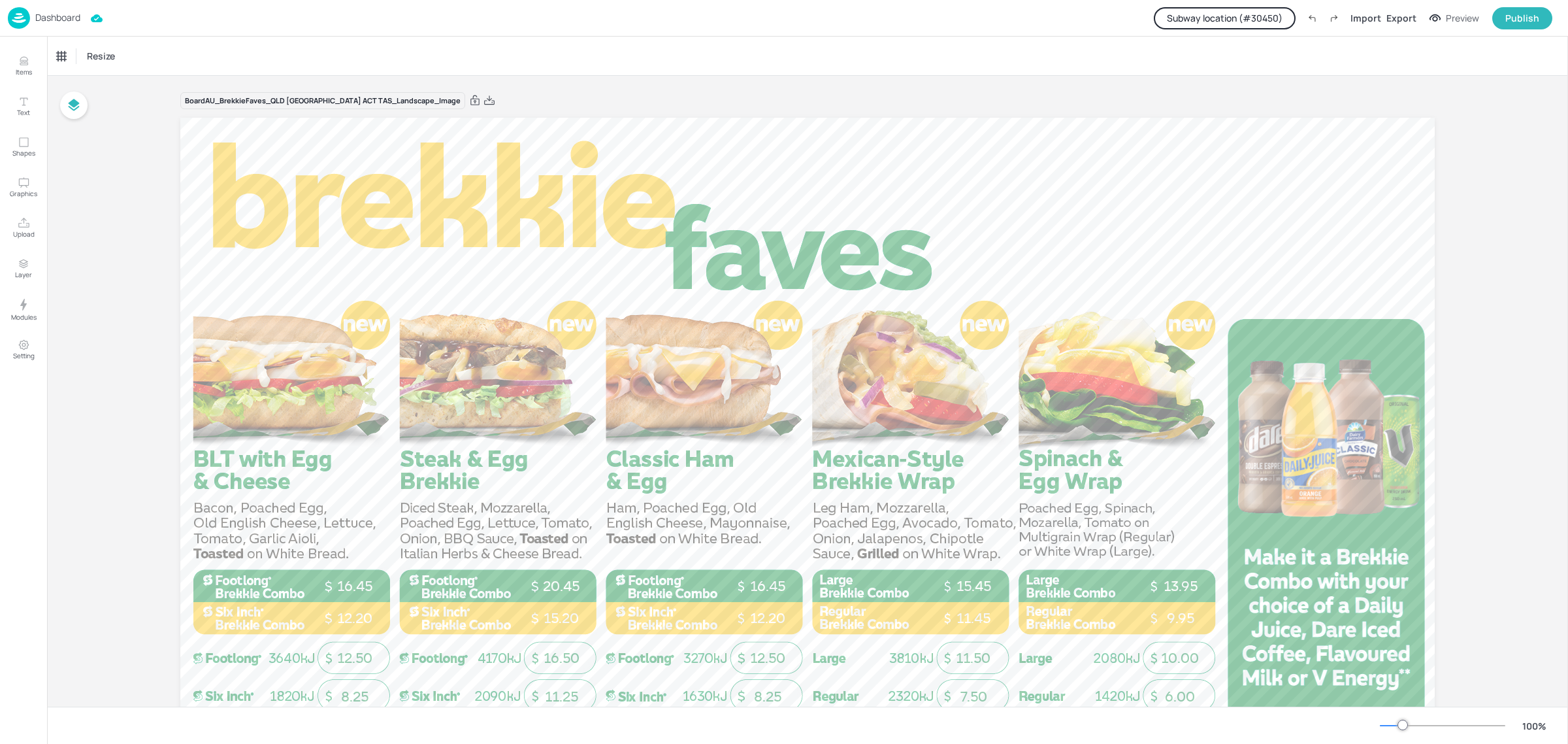
scroll to position [149, 0]
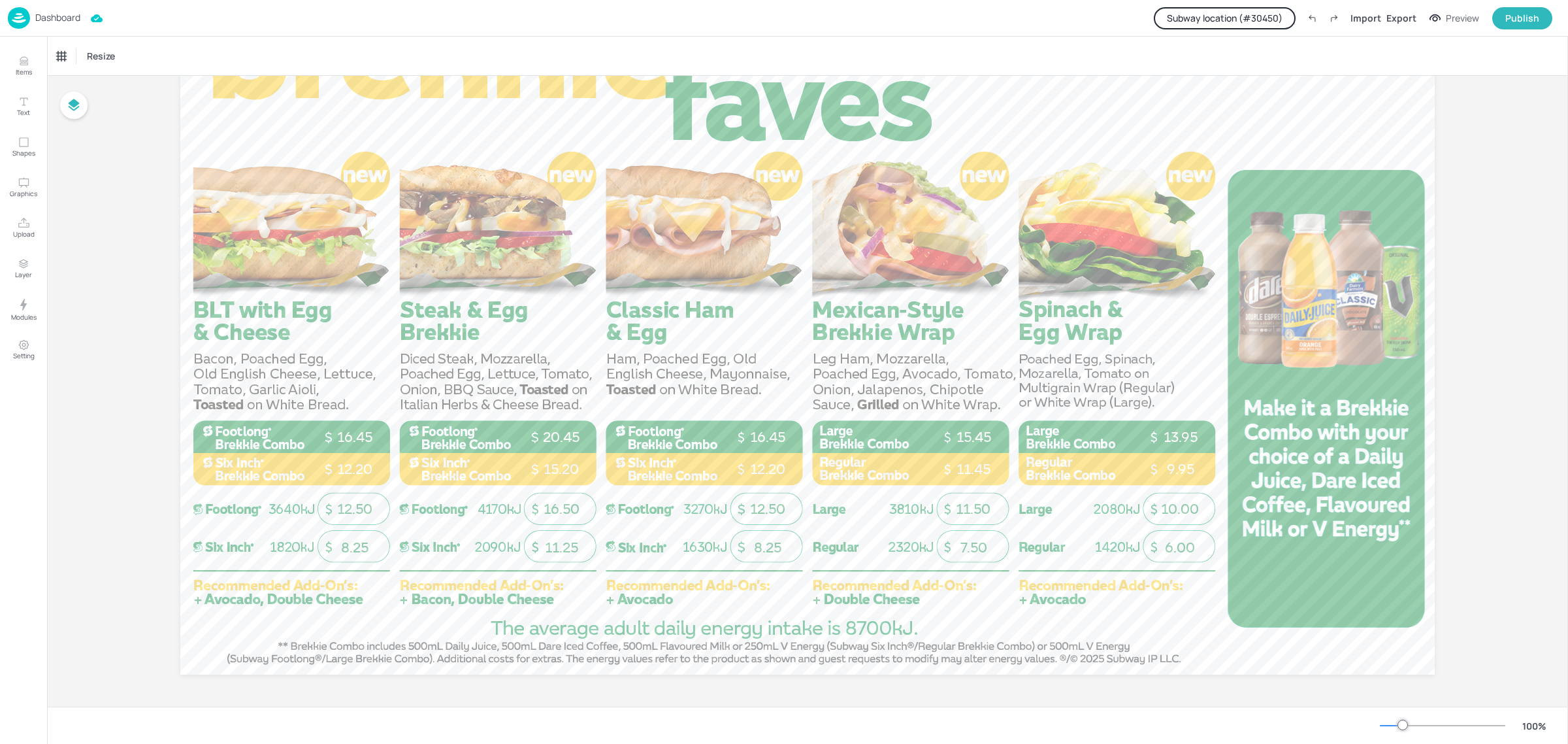
click at [63, 21] on p "Dashboard" at bounding box center [58, 18] width 45 height 9
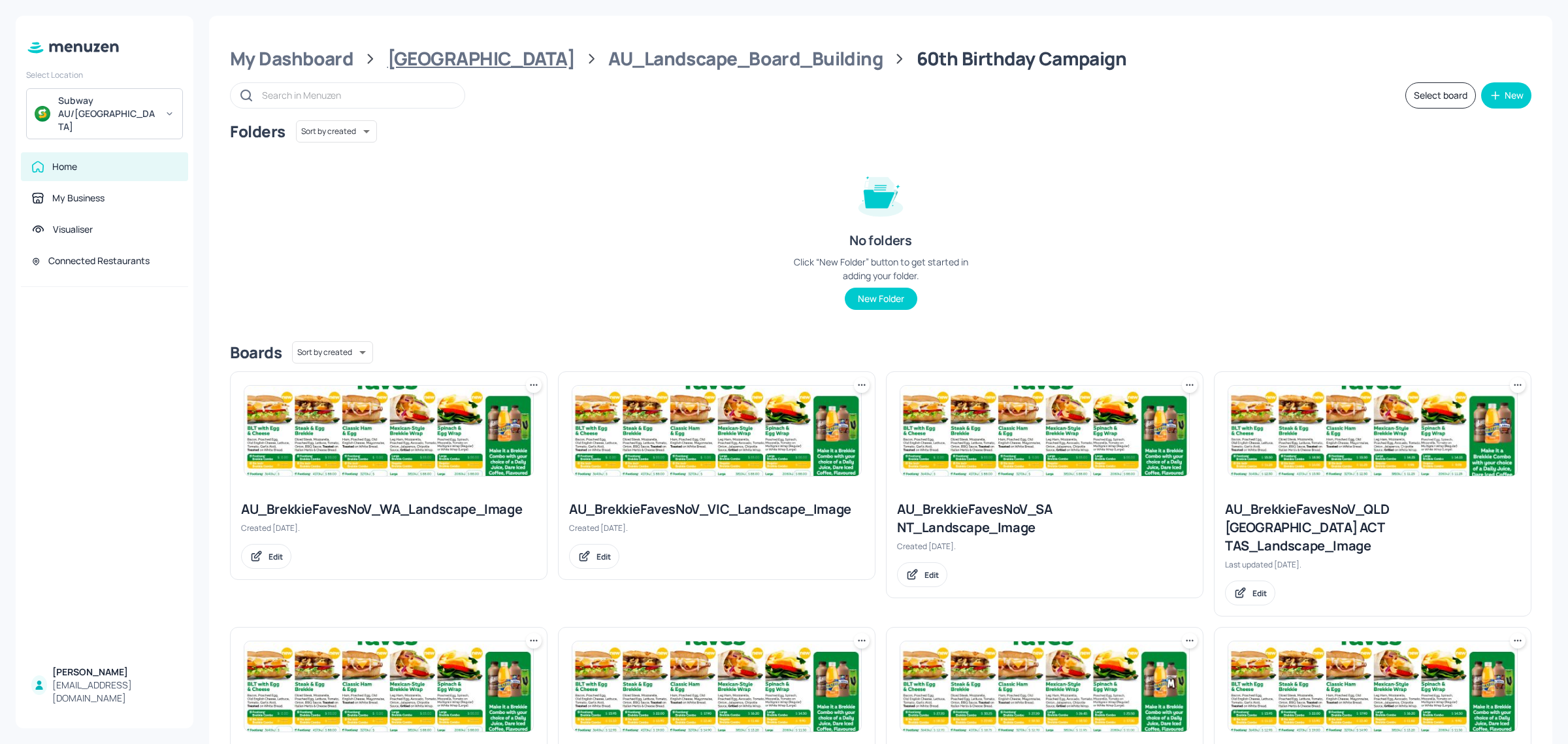
click at [426, 52] on div "[GEOGRAPHIC_DATA]" at bounding box center [481, 58] width 188 height 24
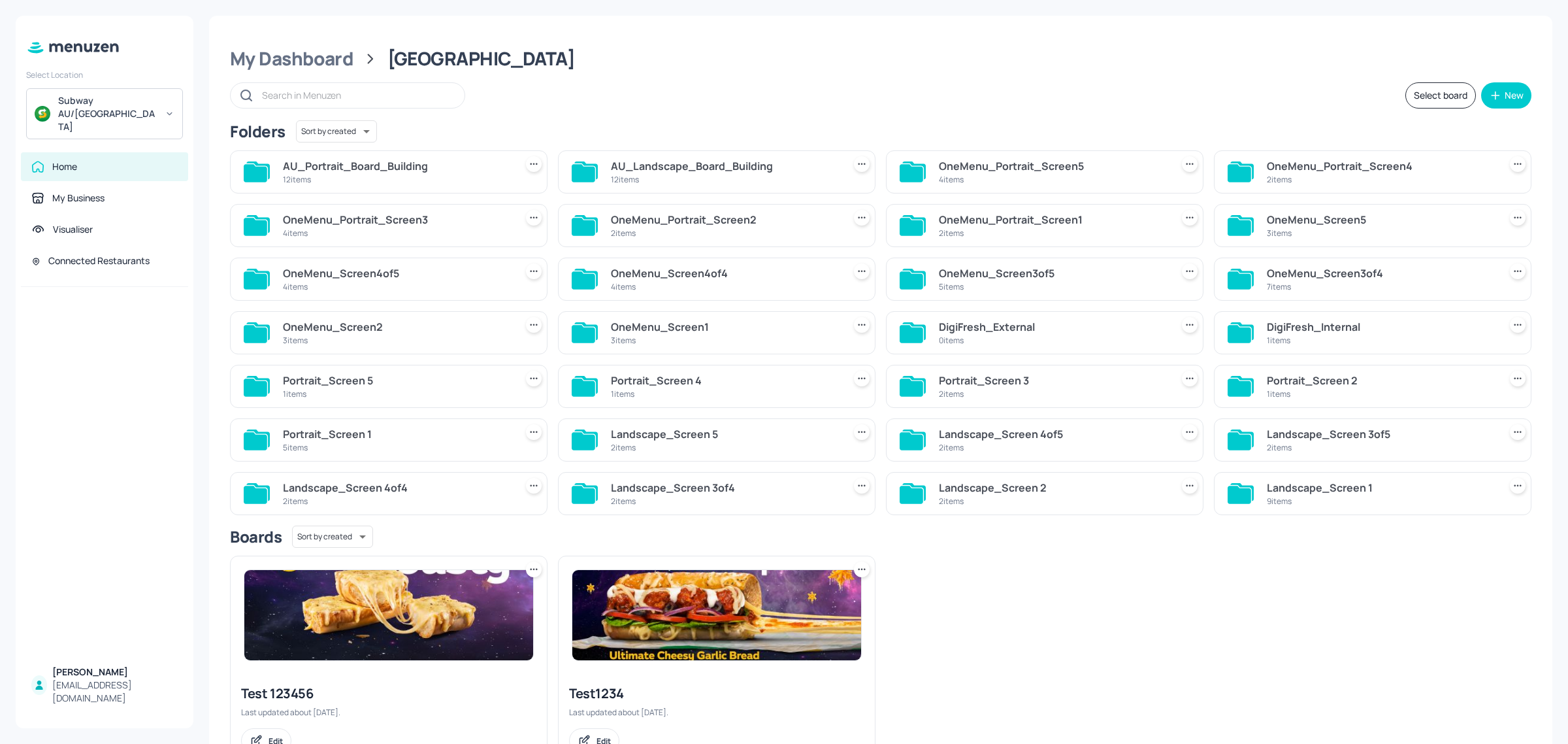
click at [727, 175] on div "12 items" at bounding box center [725, 179] width 228 height 11
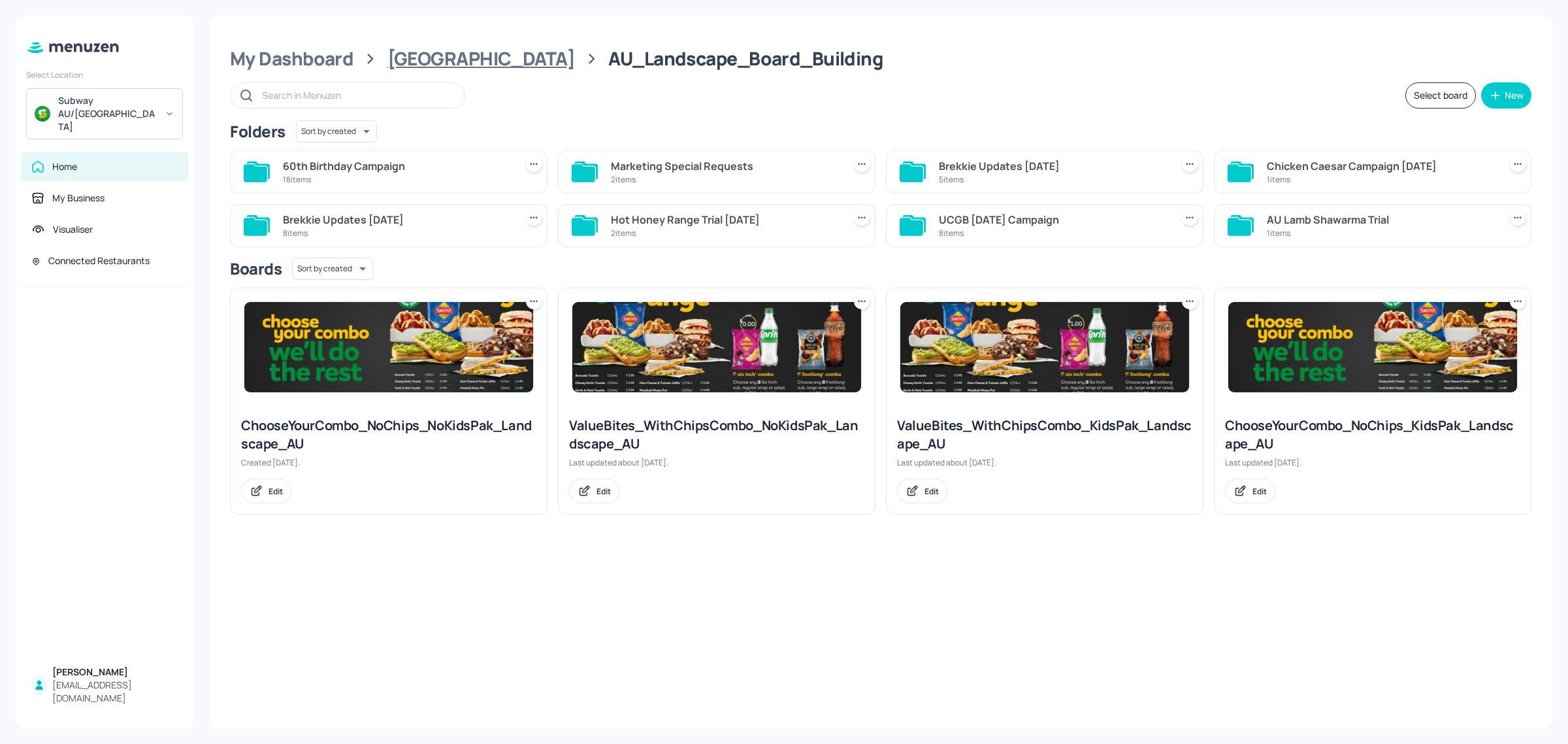
click at [419, 60] on div "[GEOGRAPHIC_DATA]" at bounding box center [481, 58] width 188 height 24
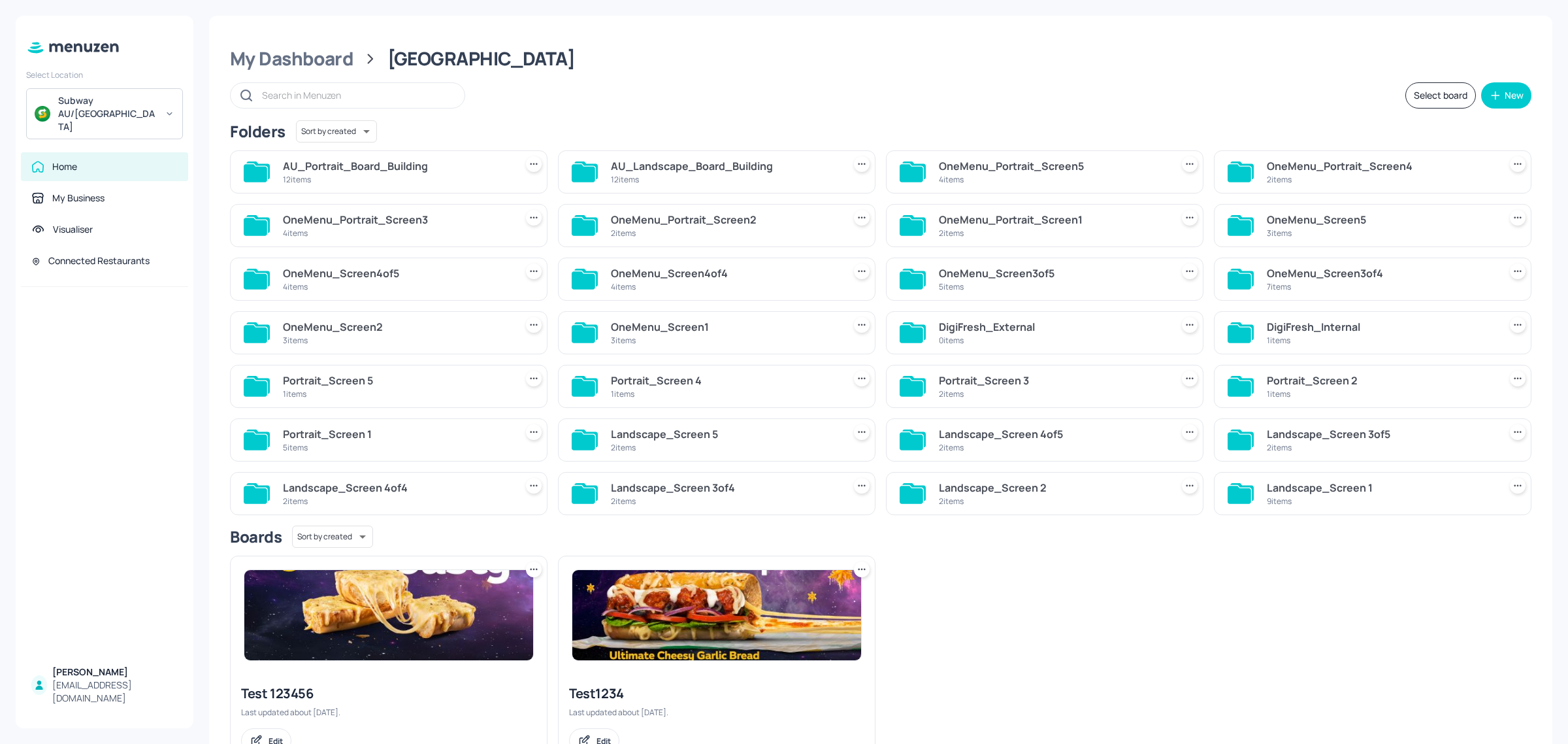
click at [649, 176] on div "12 items" at bounding box center [725, 179] width 228 height 11
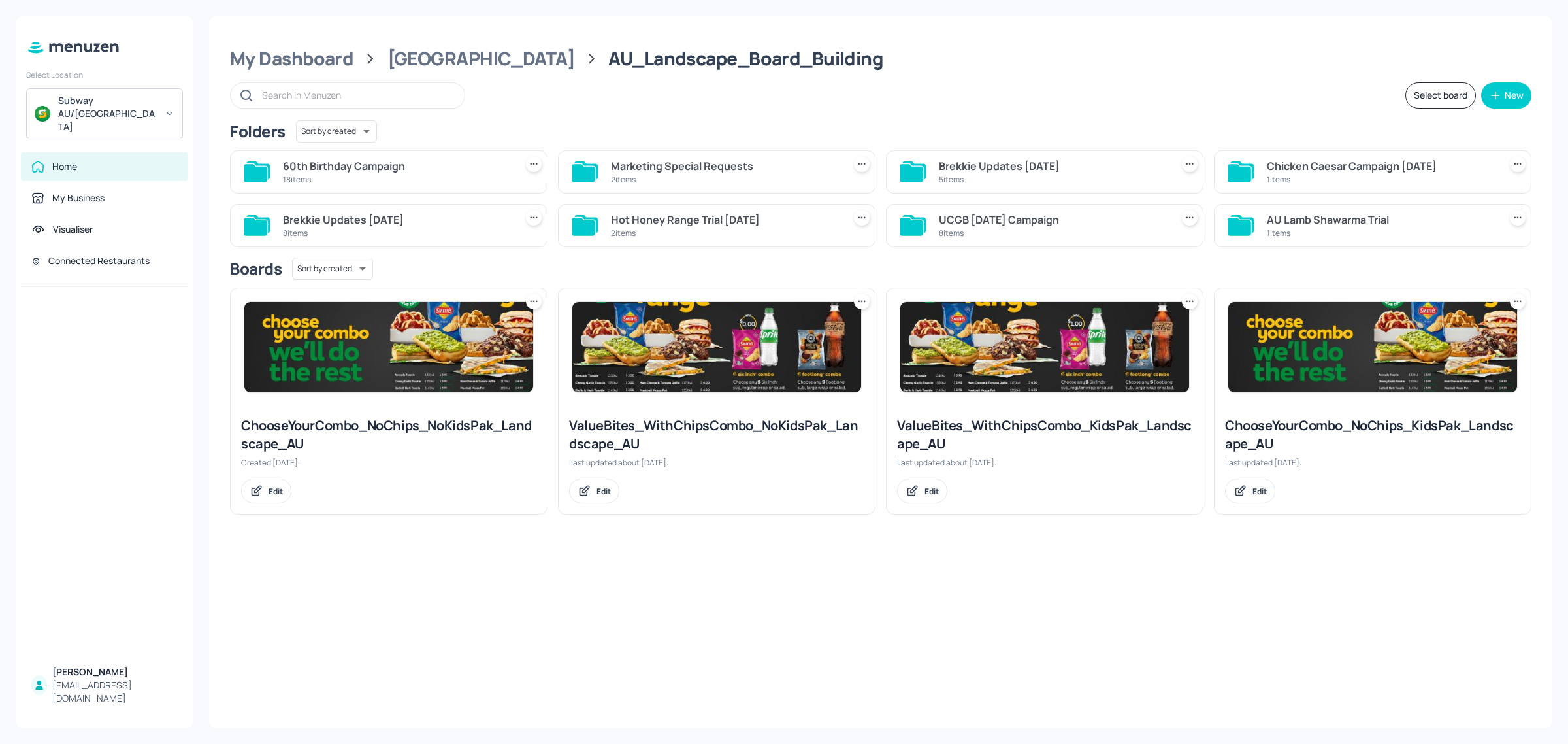
click at [442, 179] on div "18 items" at bounding box center [396, 179] width 228 height 11
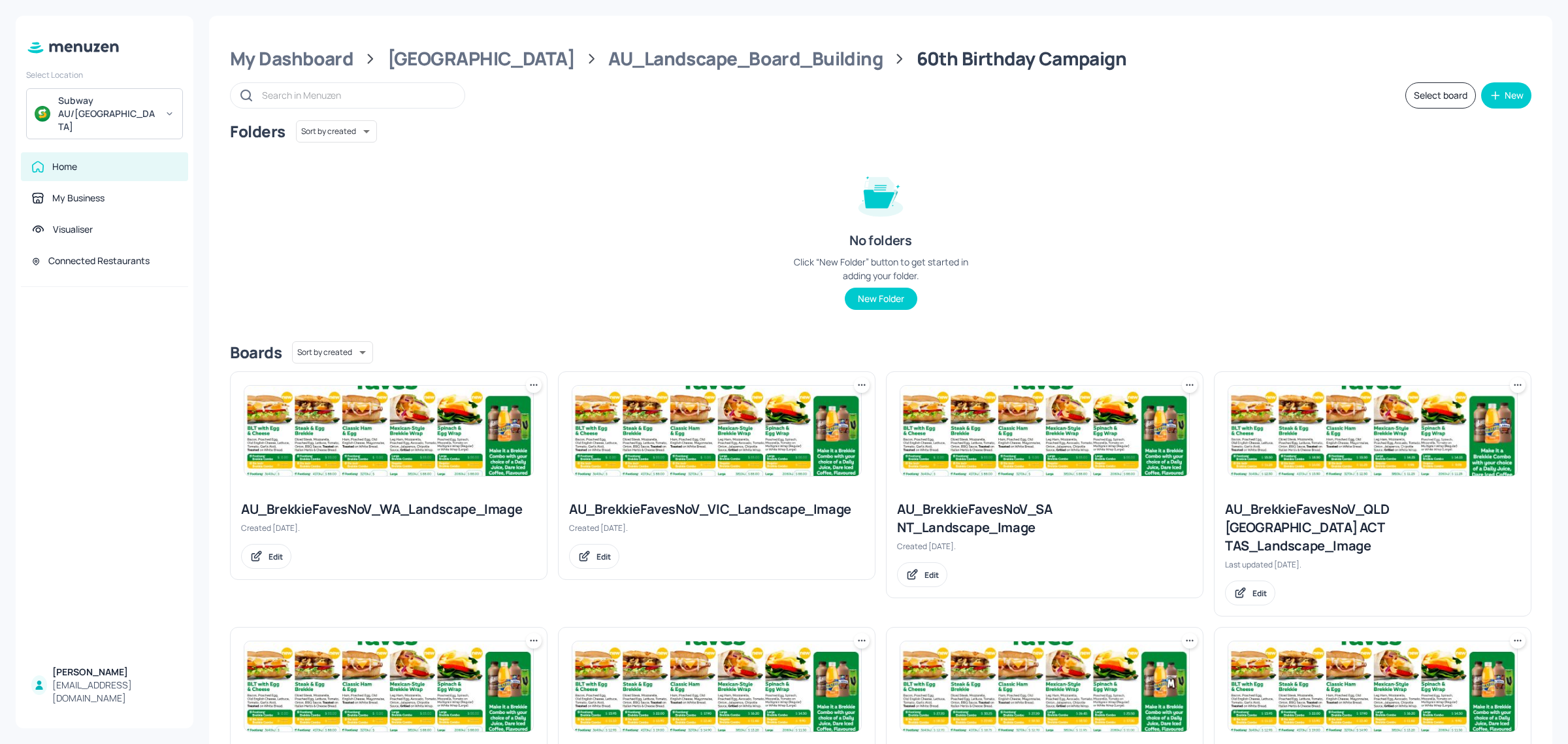
click at [403, 458] on img at bounding box center [389, 431] width 289 height 91
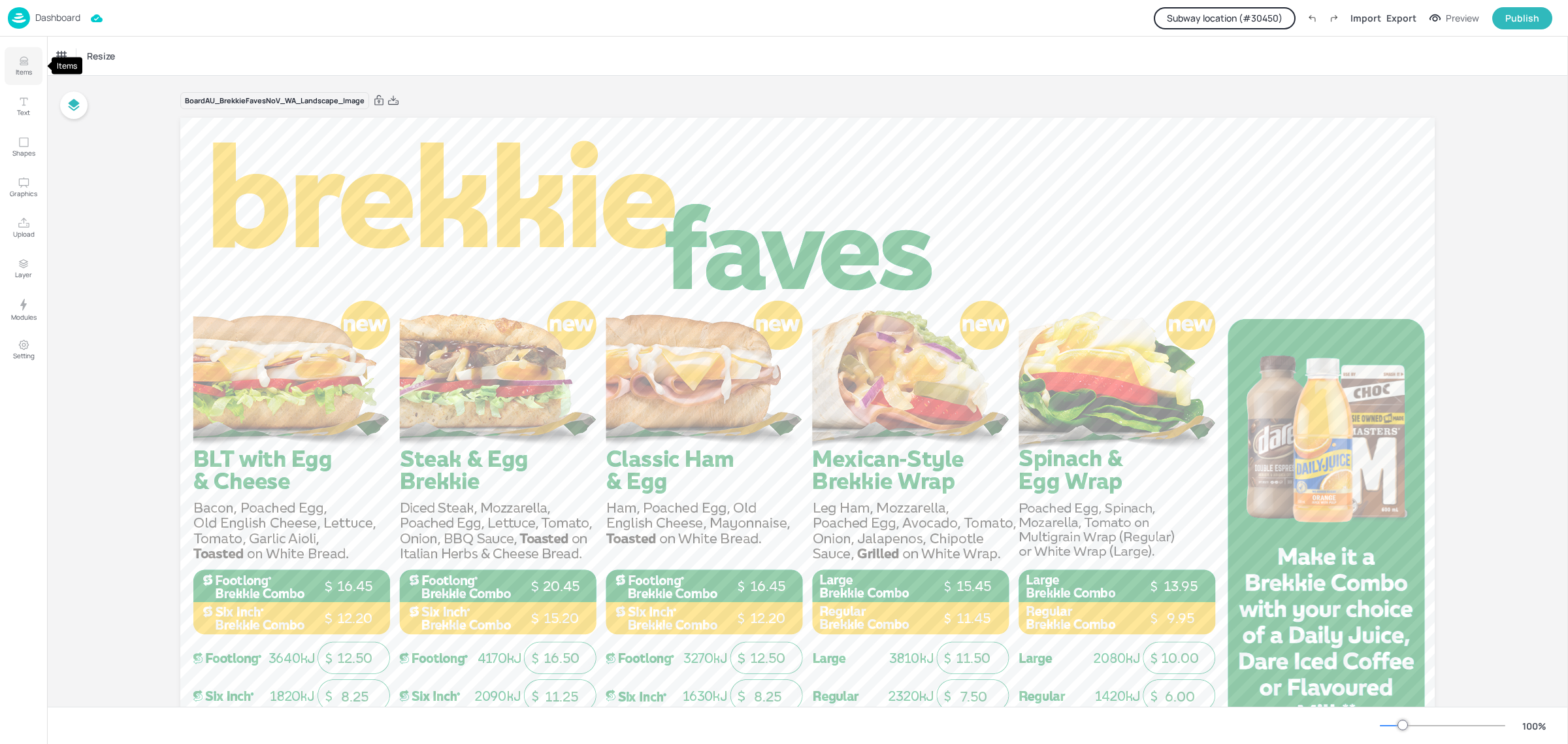
click at [23, 74] on p "Items" at bounding box center [23, 72] width 16 height 9
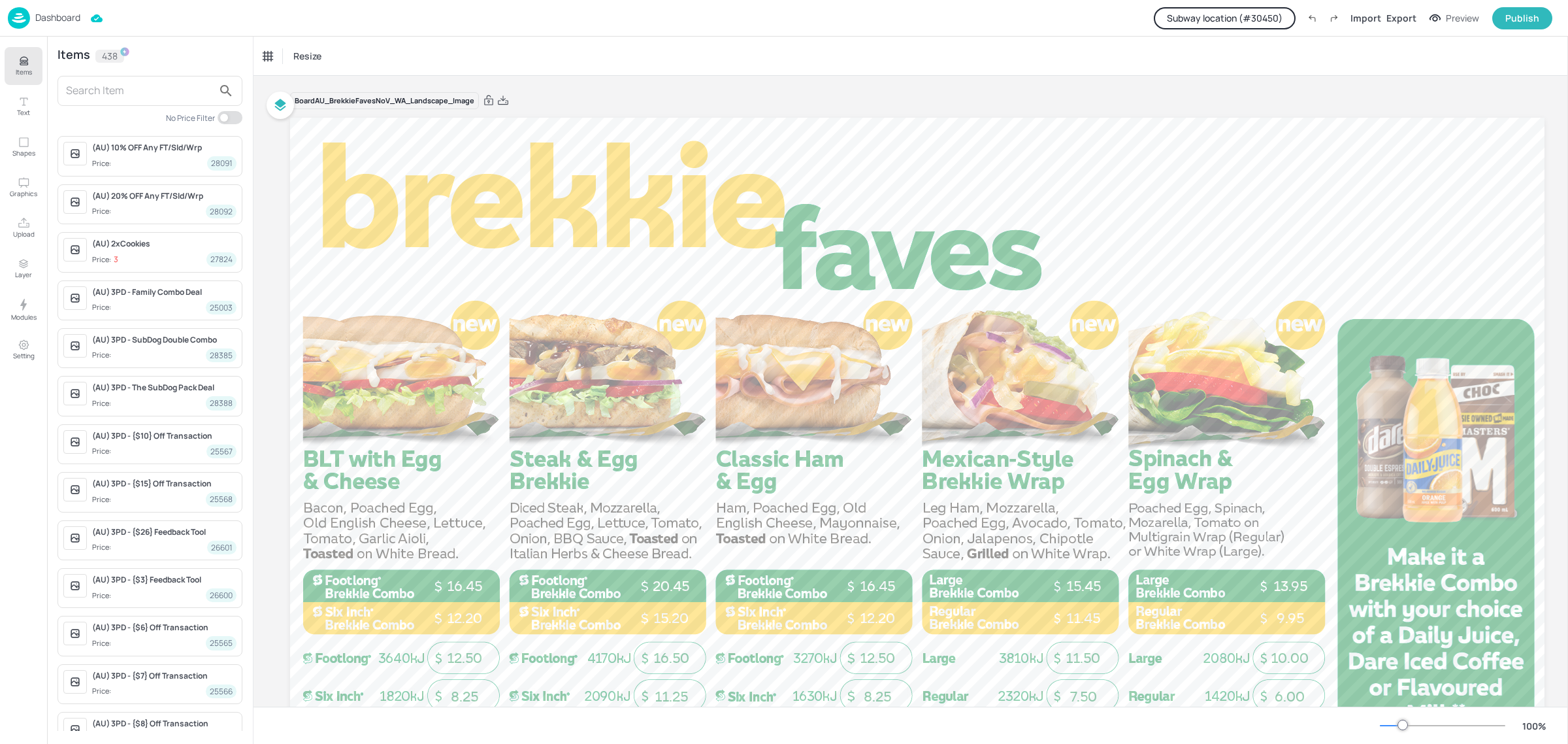
click at [177, 95] on input "text" at bounding box center [140, 91] width 147 height 21
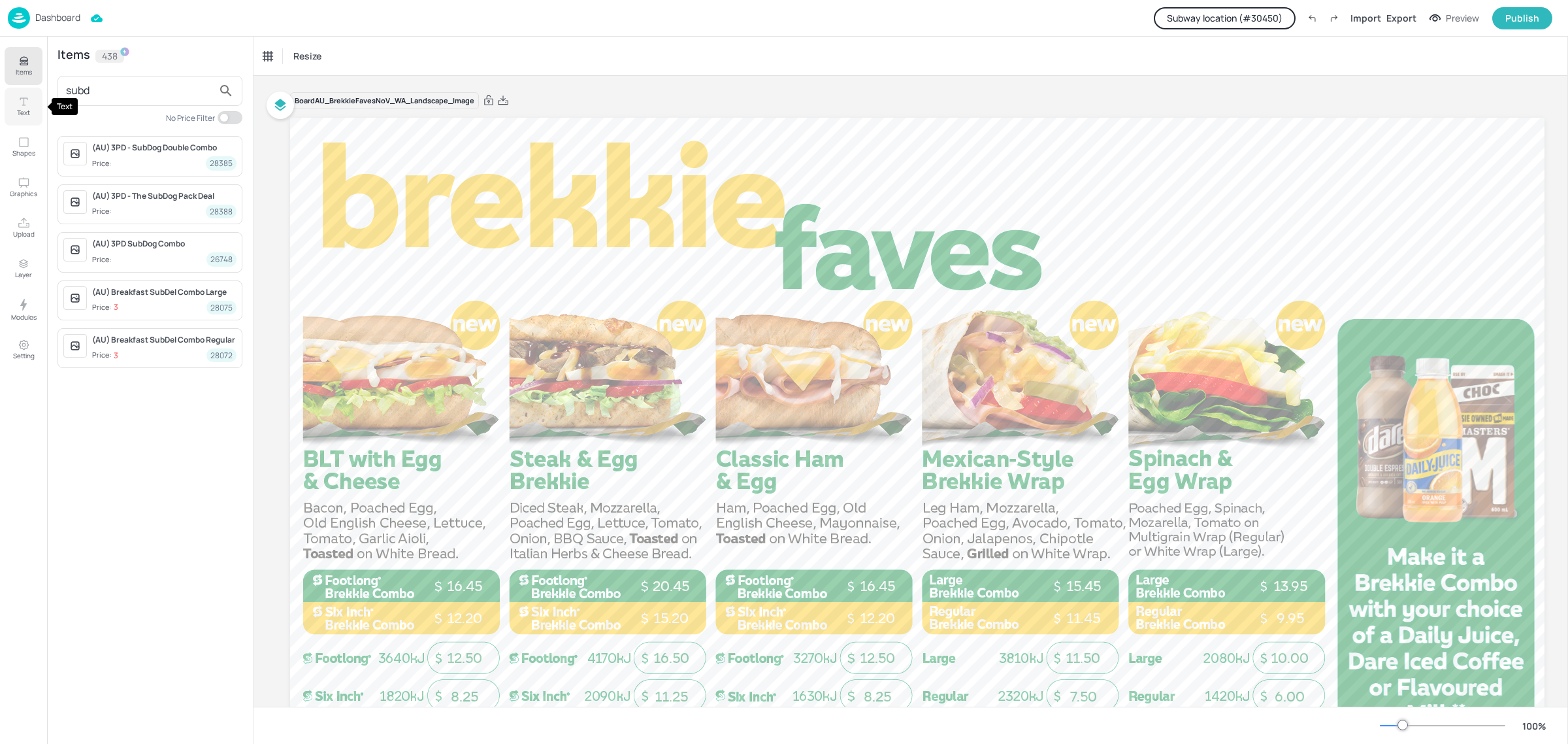
drag, startPoint x: 128, startPoint y: 91, endPoint x: 25, endPoint y: 92, distance: 103.0
click at [25, 92] on div "Items Text Shapes Graphics Upload Layer Modules Setting Items 438 subd No Price…" at bounding box center [127, 390] width 254 height 707
type input "m"
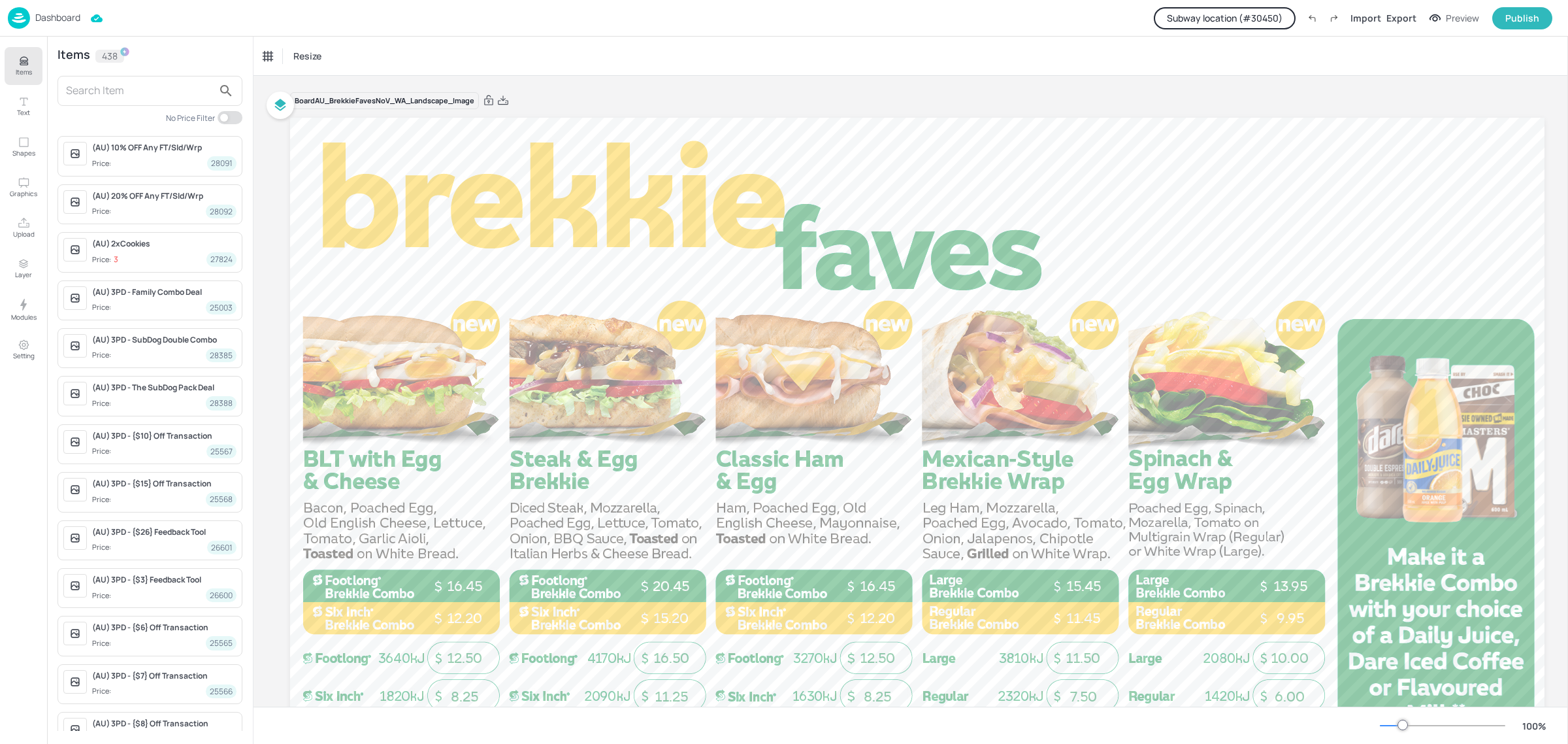
click at [50, 15] on p "Dashboard" at bounding box center [58, 18] width 45 height 9
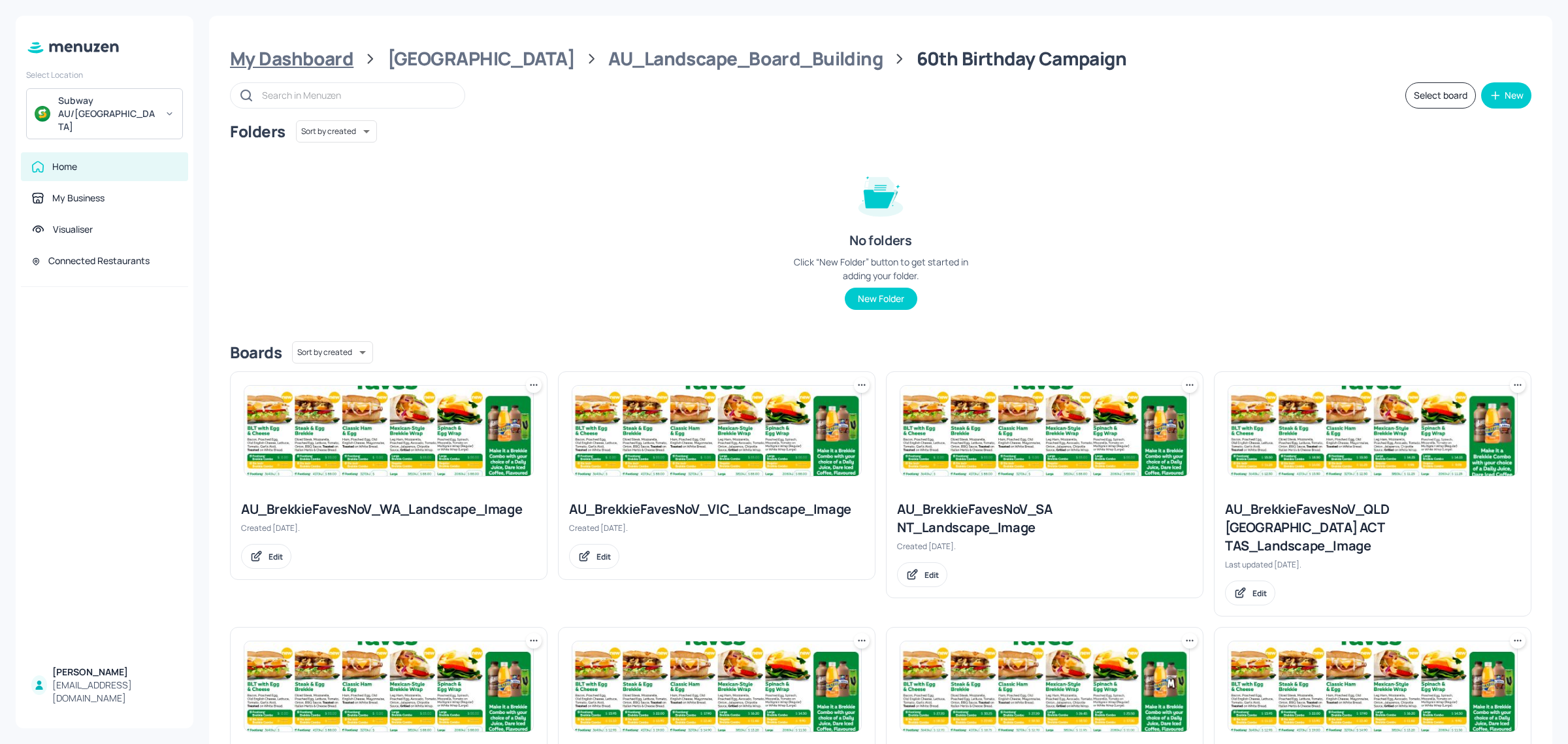
click at [312, 63] on div "My Dashboard" at bounding box center [291, 58] width 123 height 24
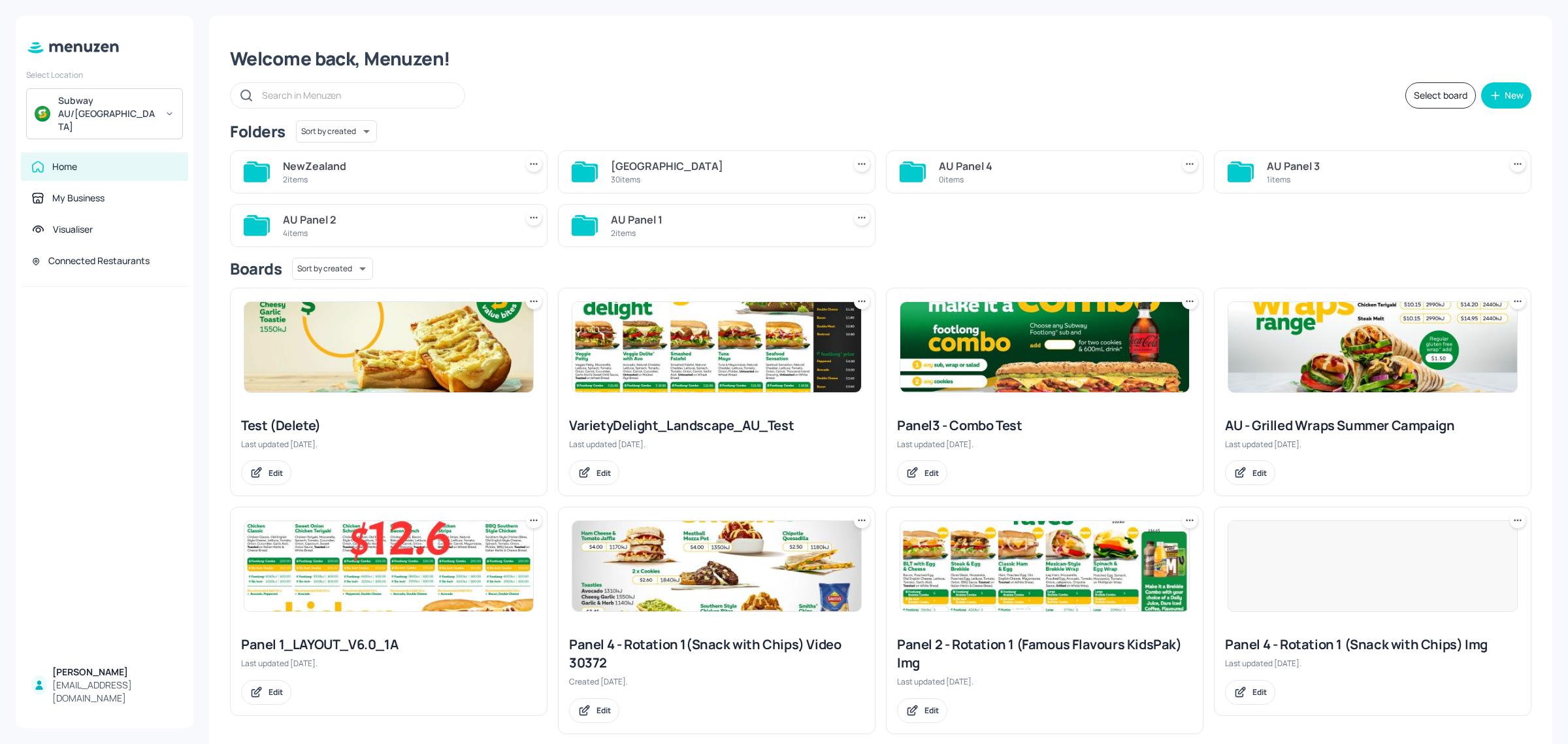
click at [412, 175] on div "2 items" at bounding box center [396, 179] width 228 height 11
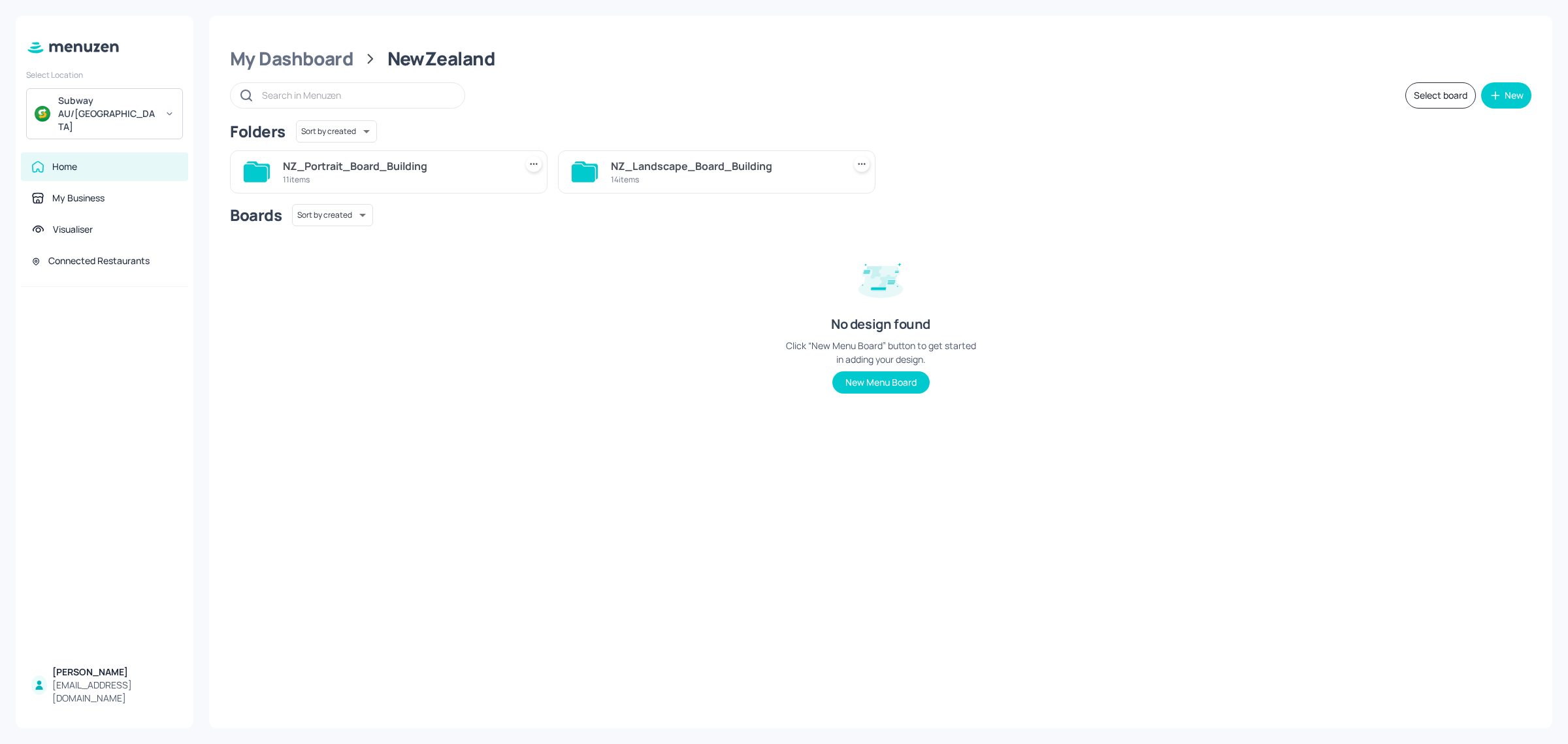
click at [646, 175] on div "14 items" at bounding box center [725, 179] width 228 height 11
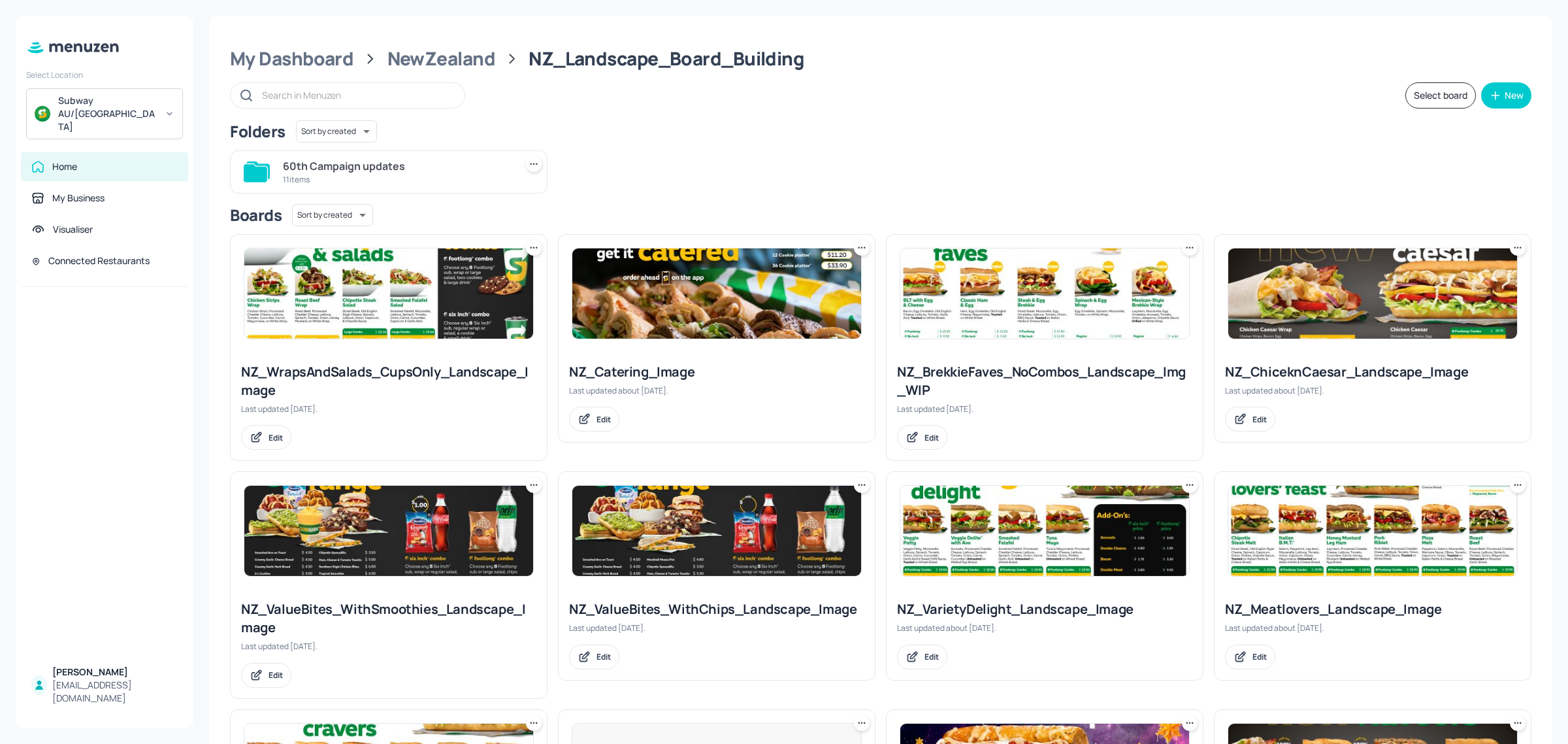
click at [360, 295] on img at bounding box center [389, 294] width 289 height 91
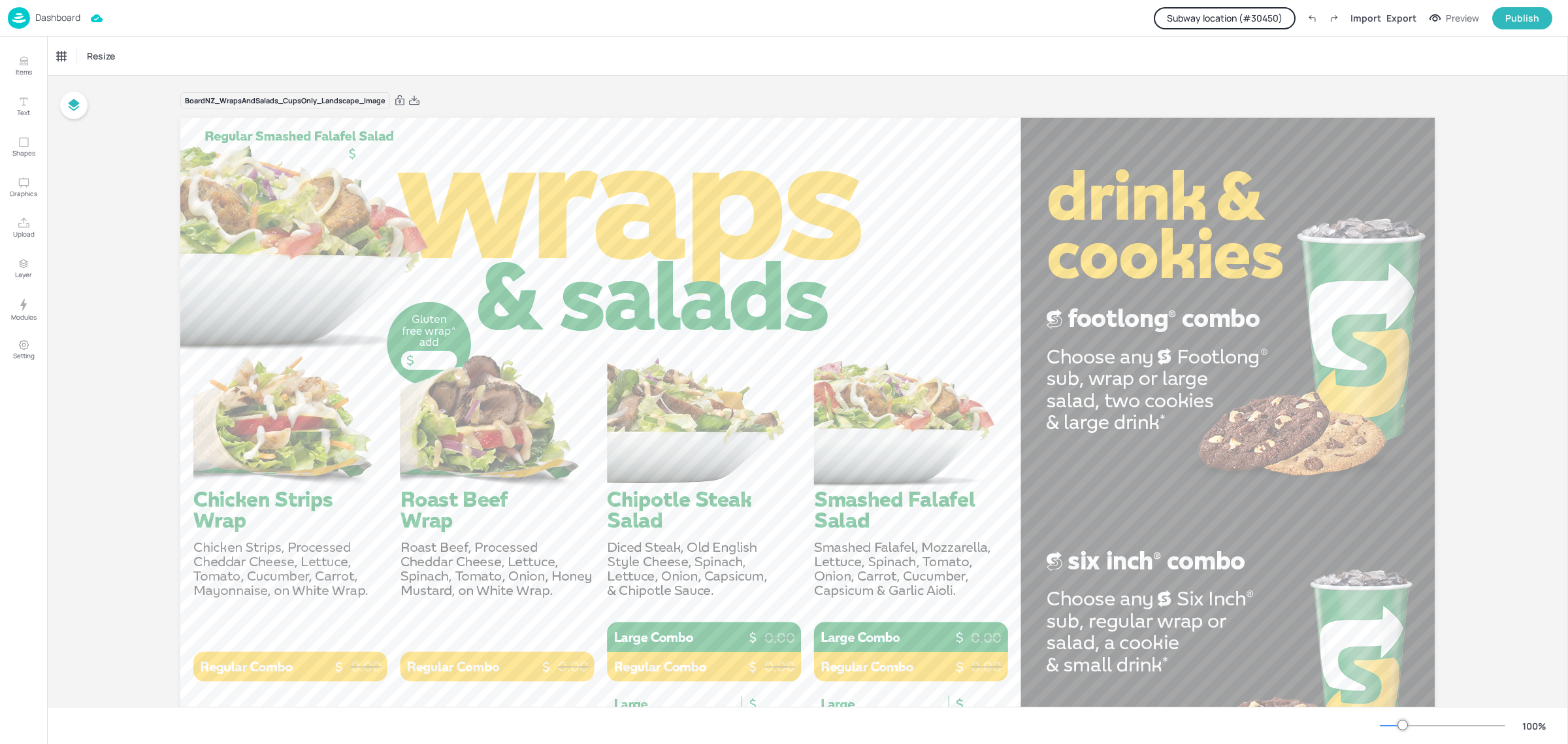
click at [1241, 18] on button "Subway location (# 30450 )" at bounding box center [1224, 18] width 142 height 22
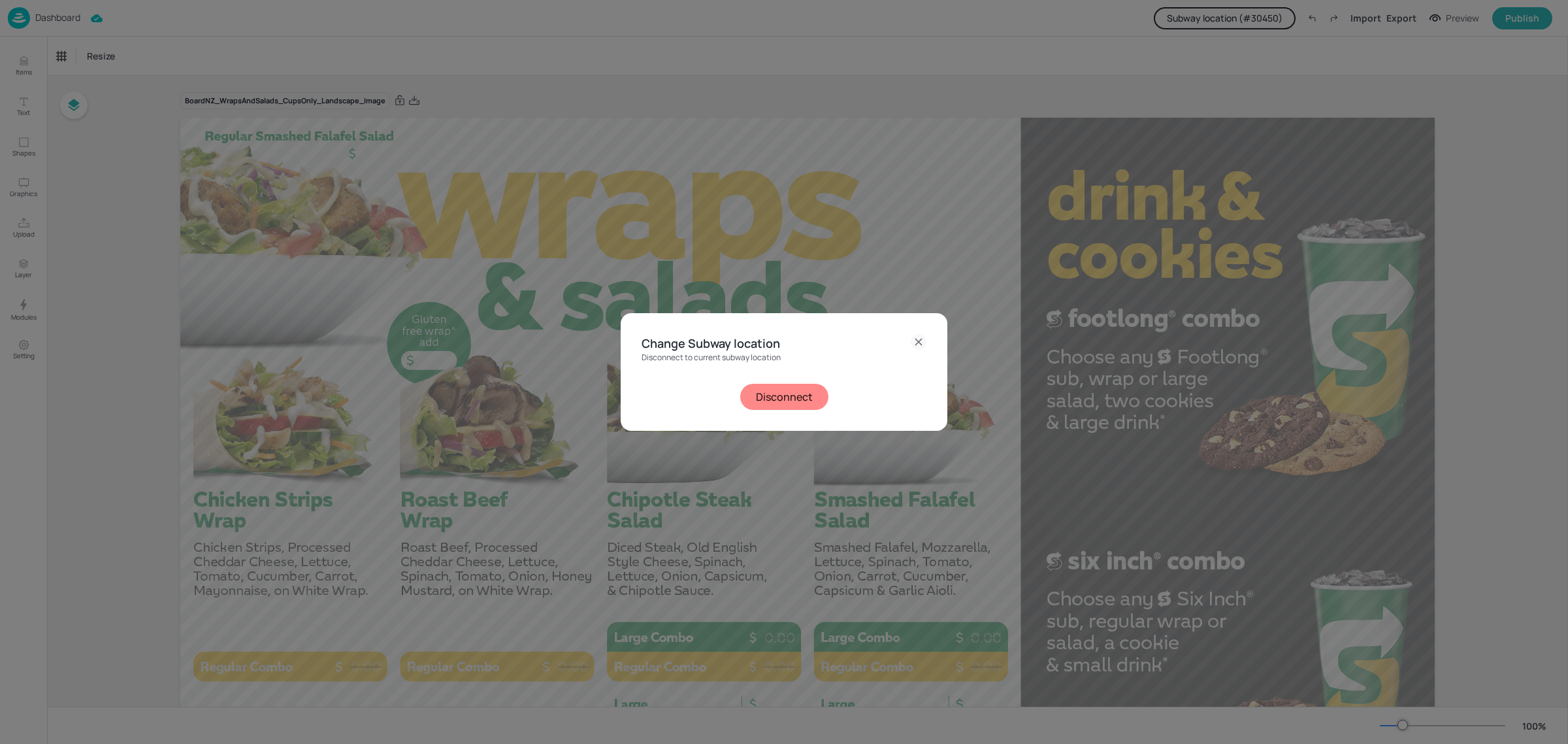
click at [771, 397] on button "Disconnect" at bounding box center [784, 397] width 88 height 26
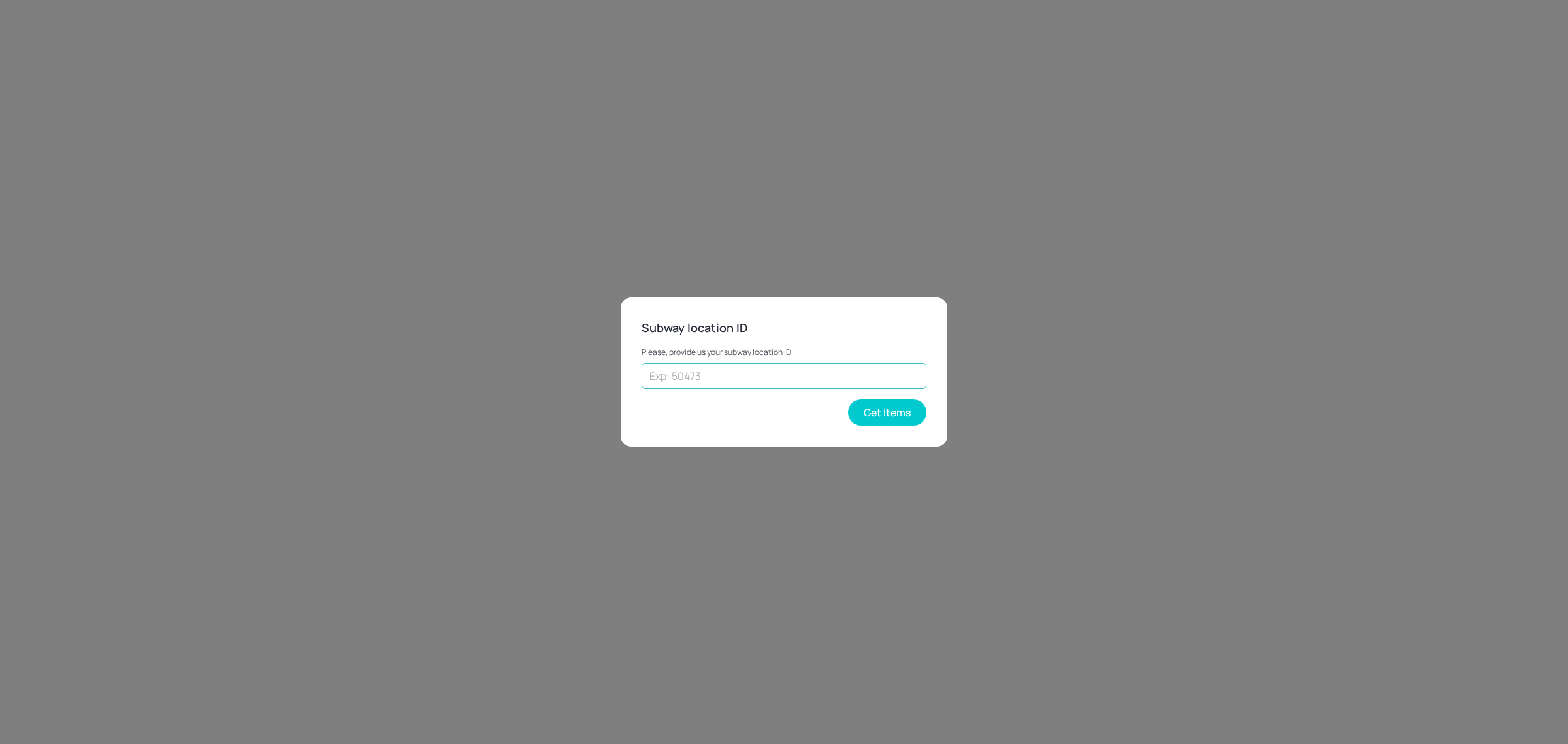
click at [746, 370] on input "text" at bounding box center [784, 376] width 285 height 26
paste input "36445"
type input "36445"
click at [896, 420] on button "Get Items" at bounding box center [887, 413] width 78 height 26
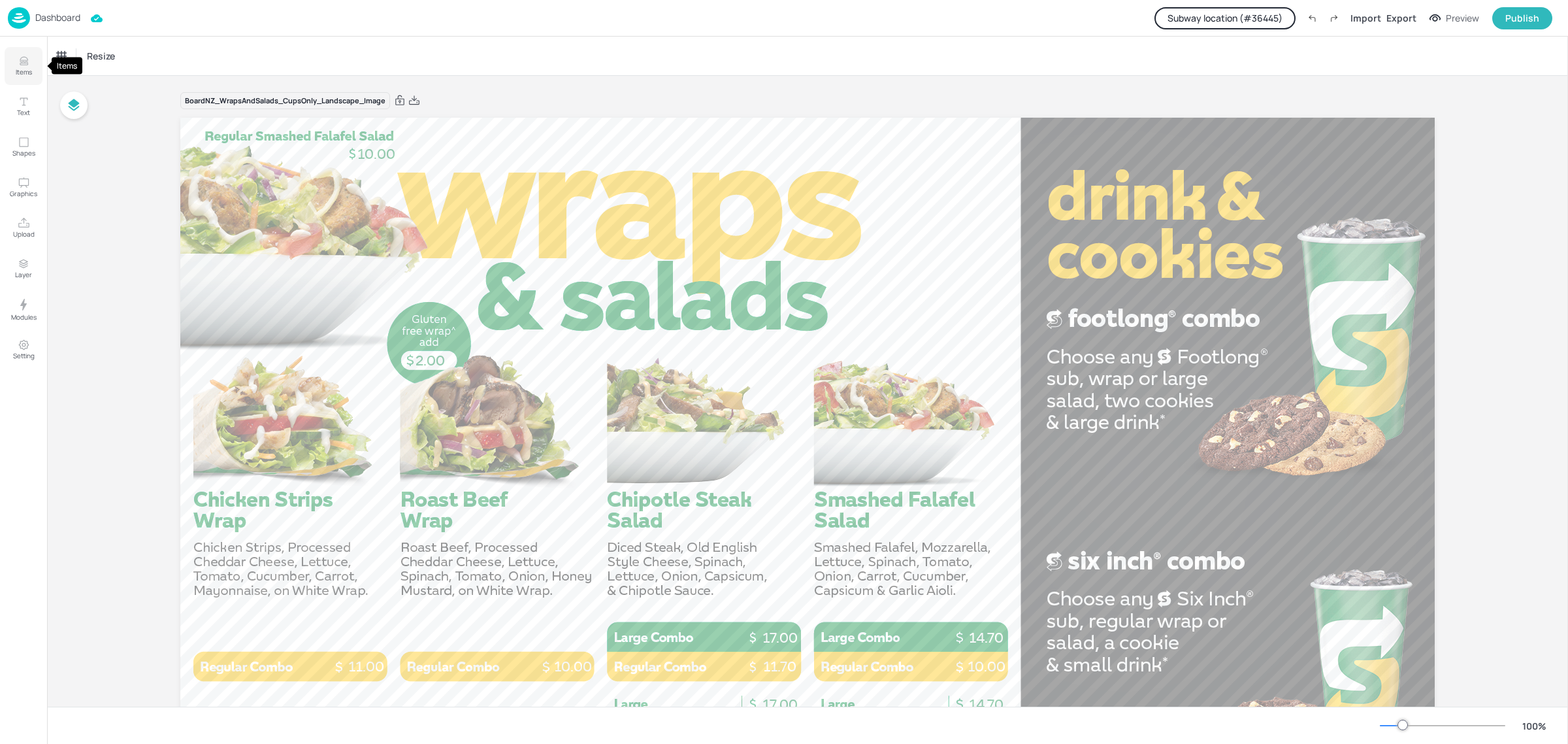
click at [21, 69] on p "Items" at bounding box center [23, 72] width 16 height 9
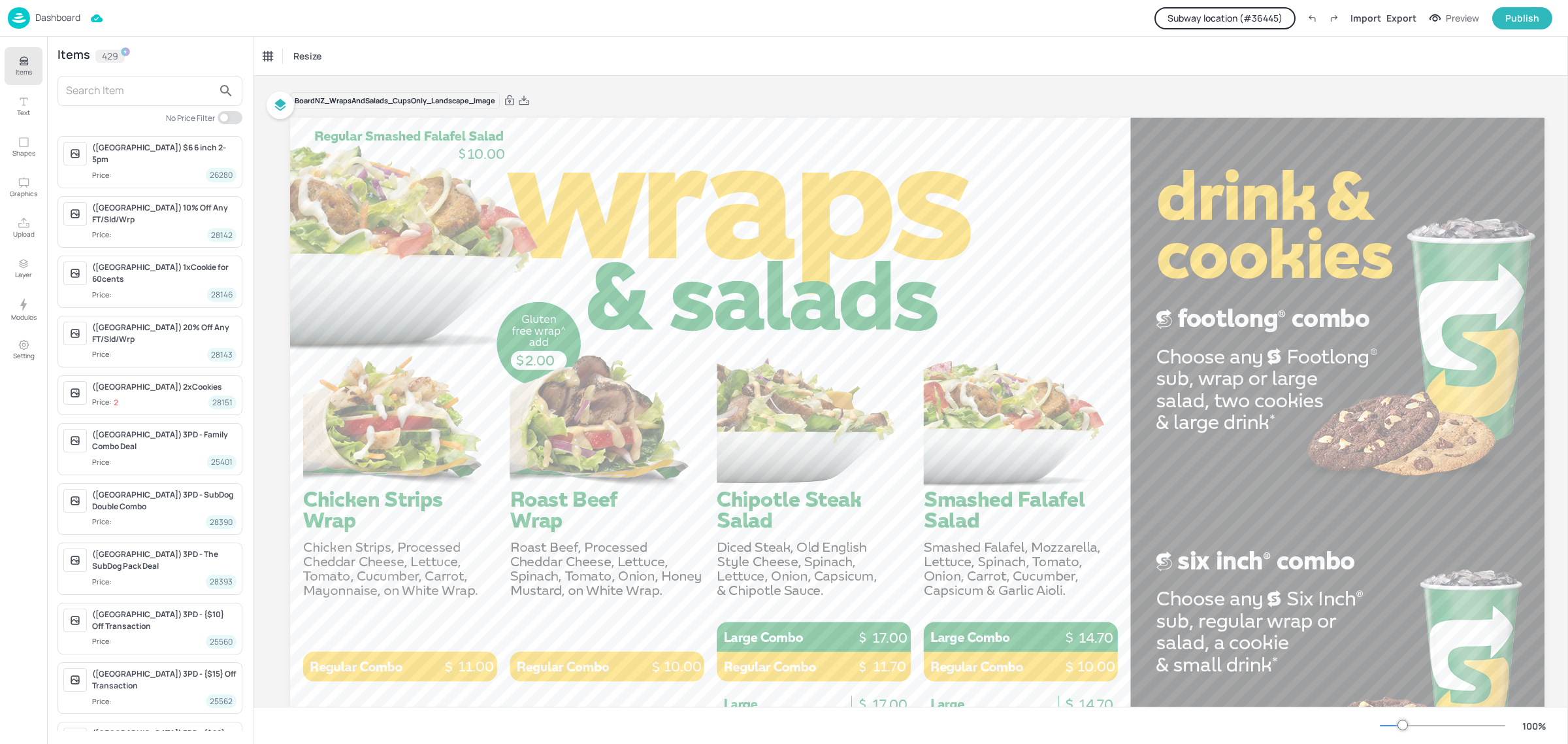
click at [158, 86] on input "text" at bounding box center [140, 91] width 147 height 21
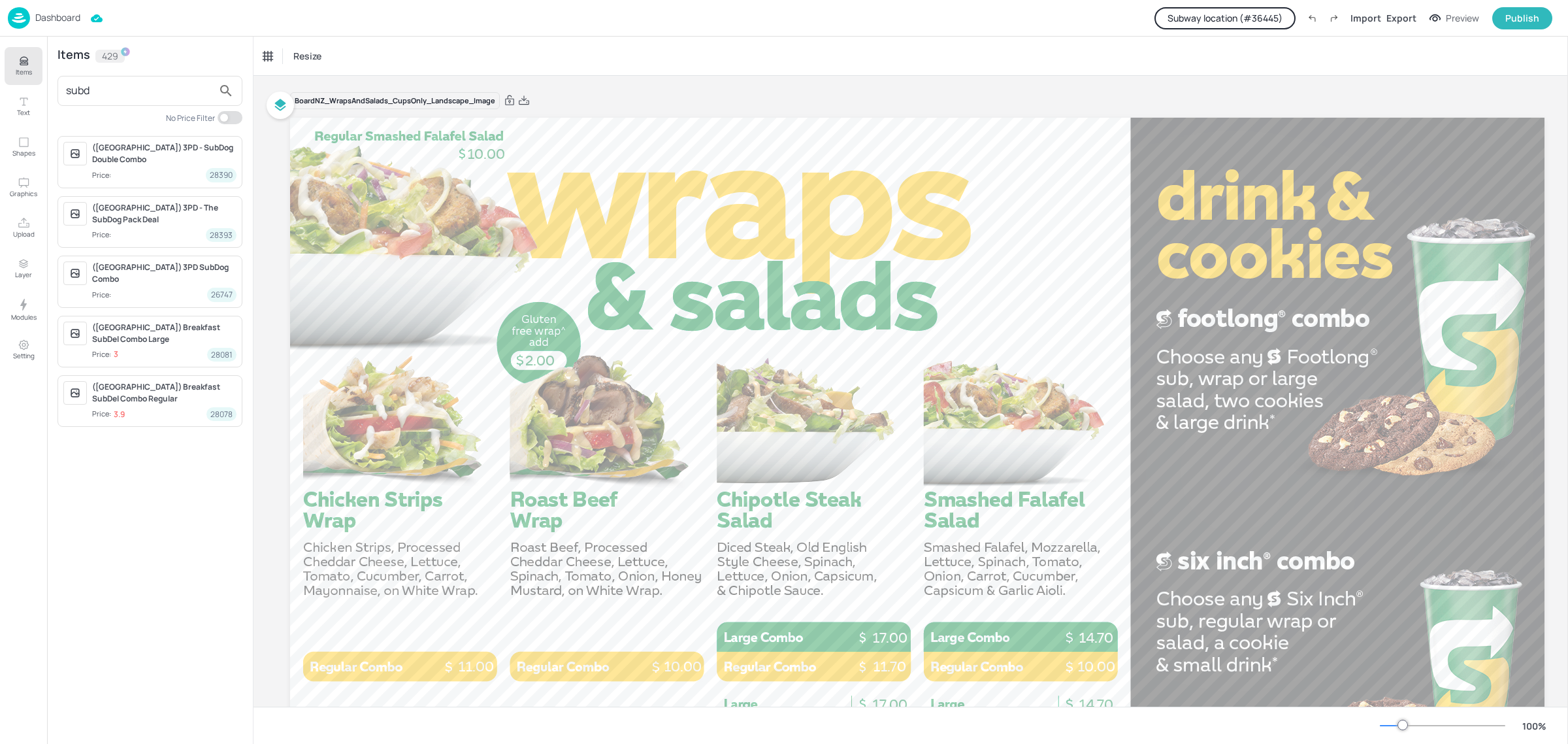
drag, startPoint x: 122, startPoint y: 90, endPoint x: -22, endPoint y: 86, distance: 144.1
click at [0, 86] on html "Dashboard Subway location (# 36445 ) Import Export Preview Publish Items Text S…" at bounding box center [784, 372] width 1568 height 744
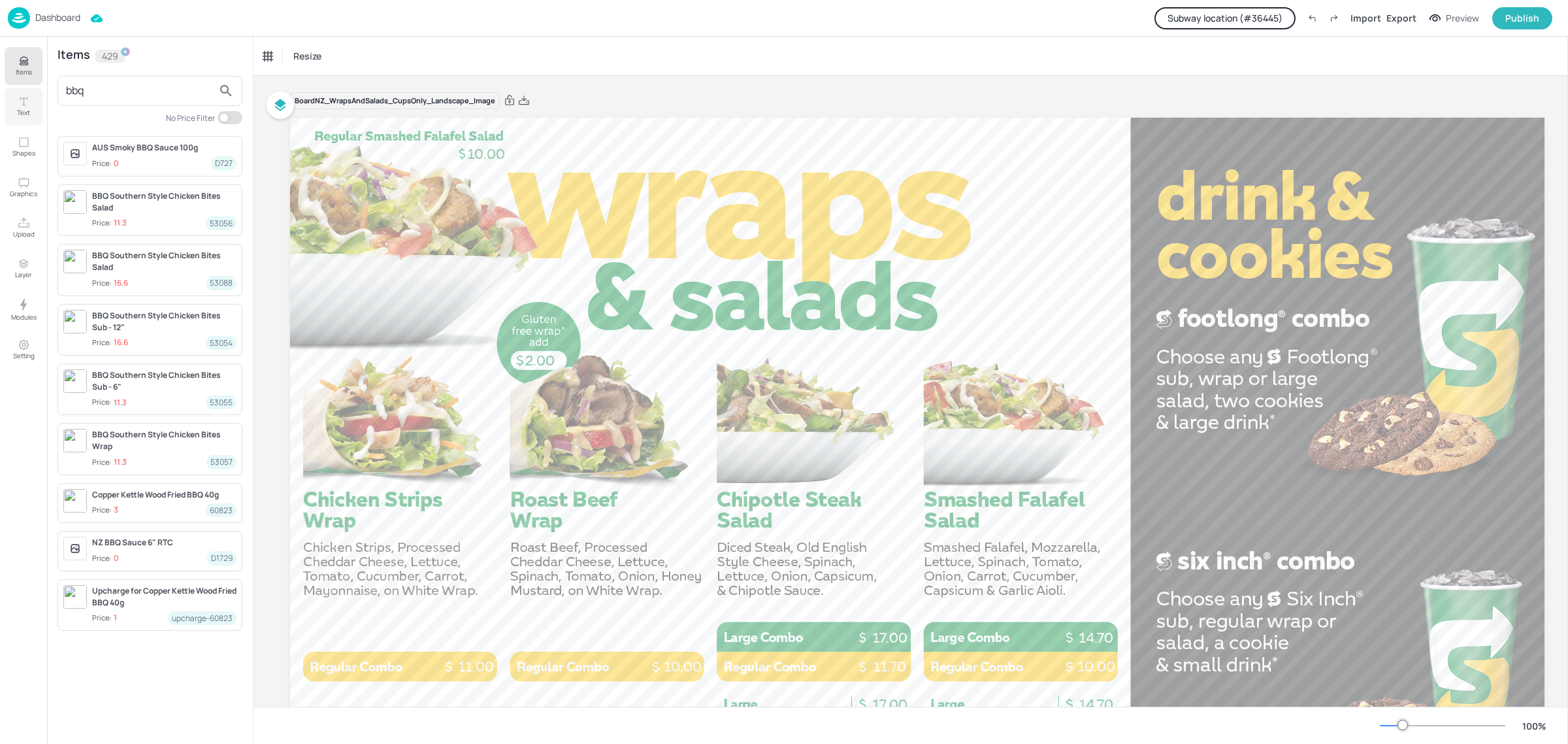
drag, startPoint x: 107, startPoint y: 100, endPoint x: 38, endPoint y: 89, distance: 69.9
click at [38, 89] on div "Items Text Shapes Graphics Upload Layer Modules Setting Items 429 bbq No Price …" at bounding box center [127, 390] width 254 height 707
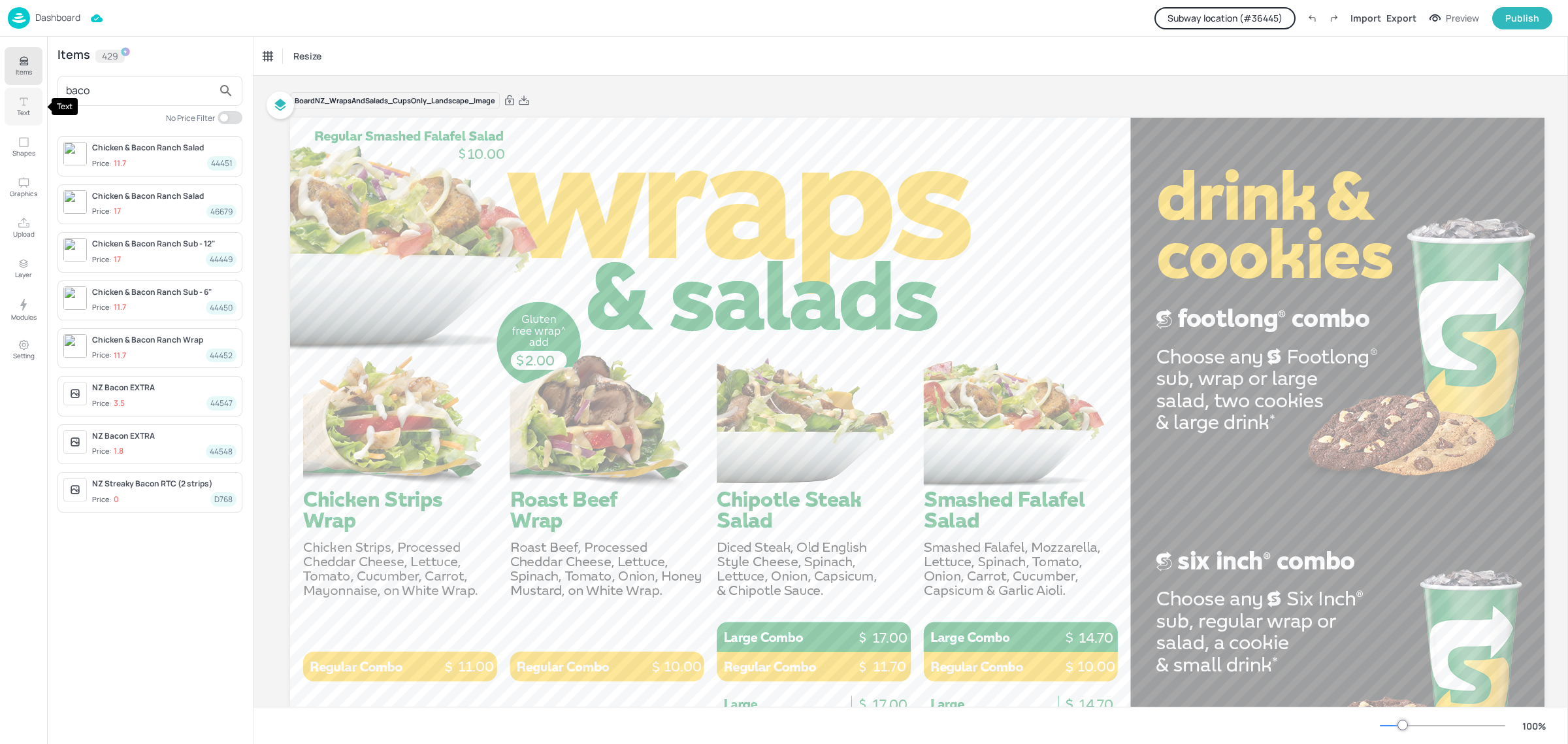
type input "bacon"
drag, startPoint x: 150, startPoint y: 88, endPoint x: -15, endPoint y: 88, distance: 165.0
click at [0, 88] on html "Dashboard Subway location (# 36445 ) Import Export Preview Publish Items Text S…" at bounding box center [784, 372] width 1568 height 744
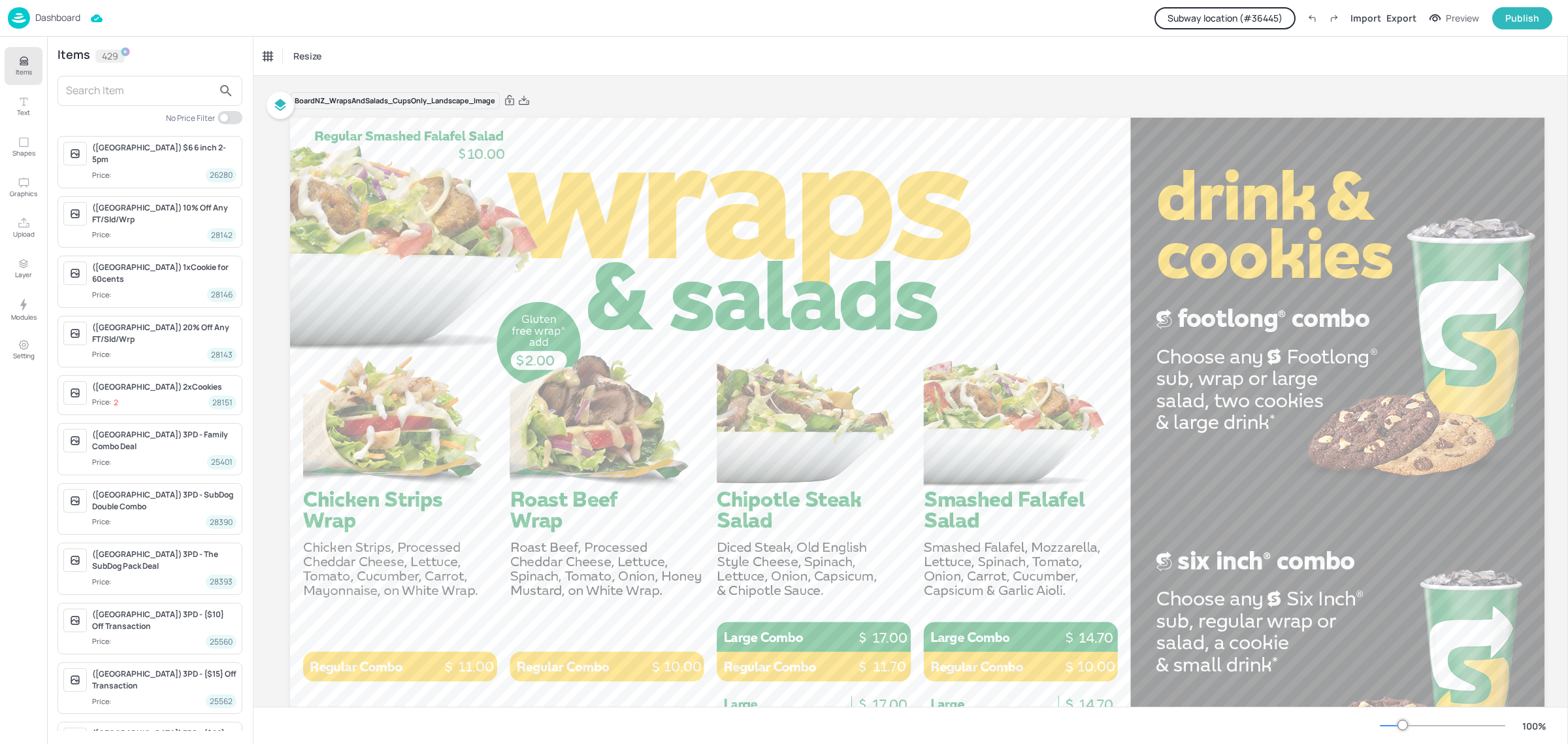
click at [94, 86] on input "text" at bounding box center [140, 91] width 147 height 21
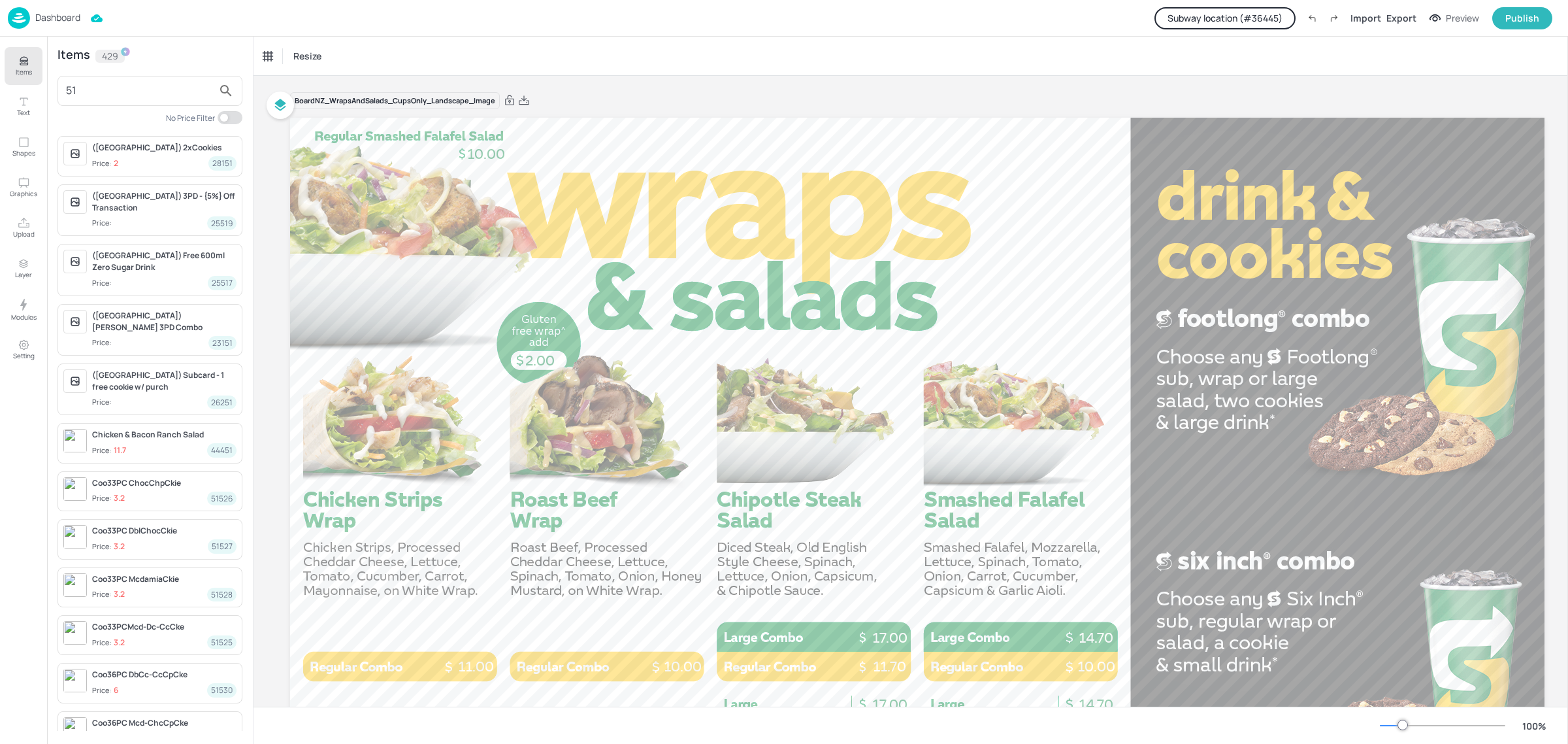
type input "5"
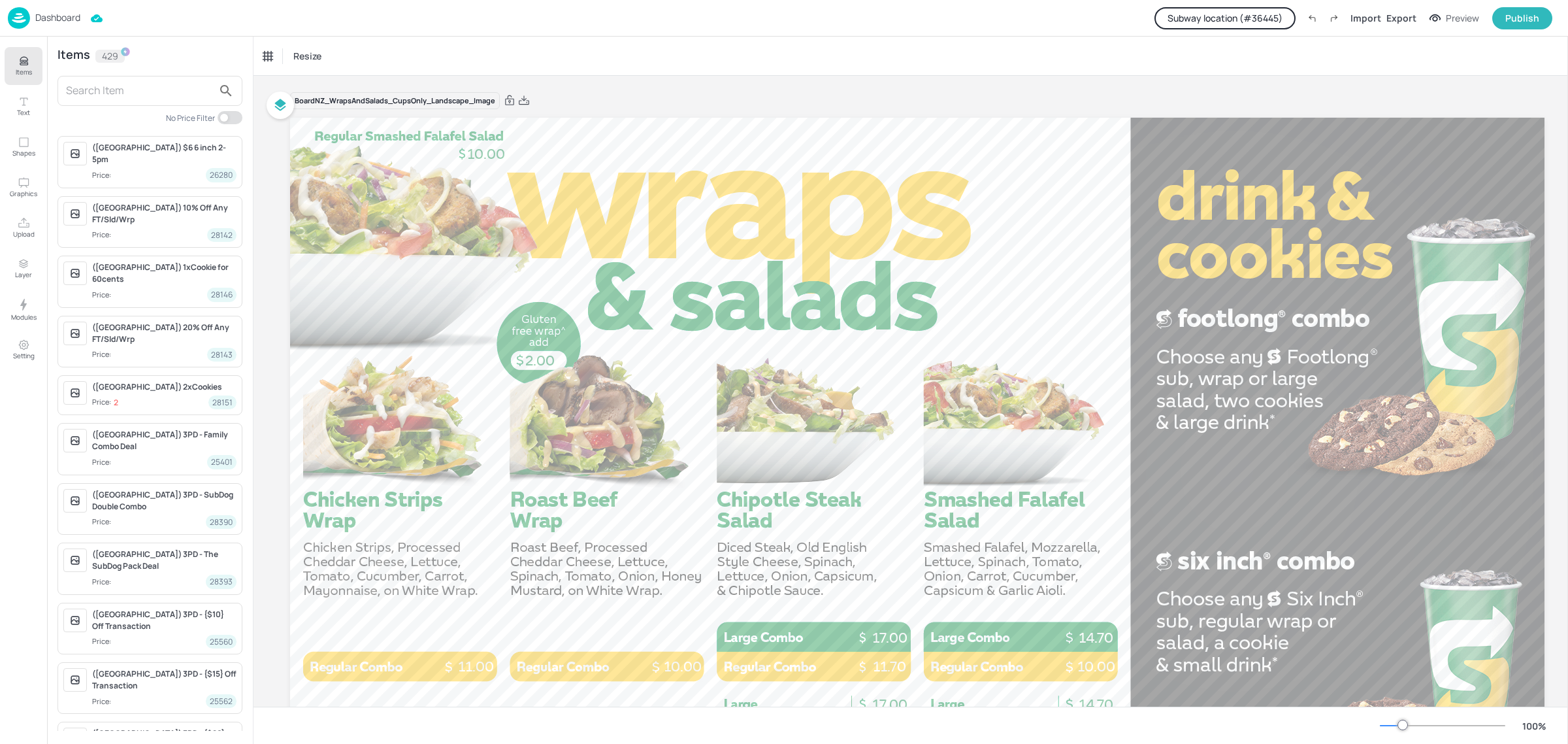
click at [549, 12] on div "Dashboard Subway location (# 36445 ) Import Export Preview Publish" at bounding box center [780, 18] width 1545 height 36
click at [158, 93] on input "text" at bounding box center [140, 91] width 147 height 21
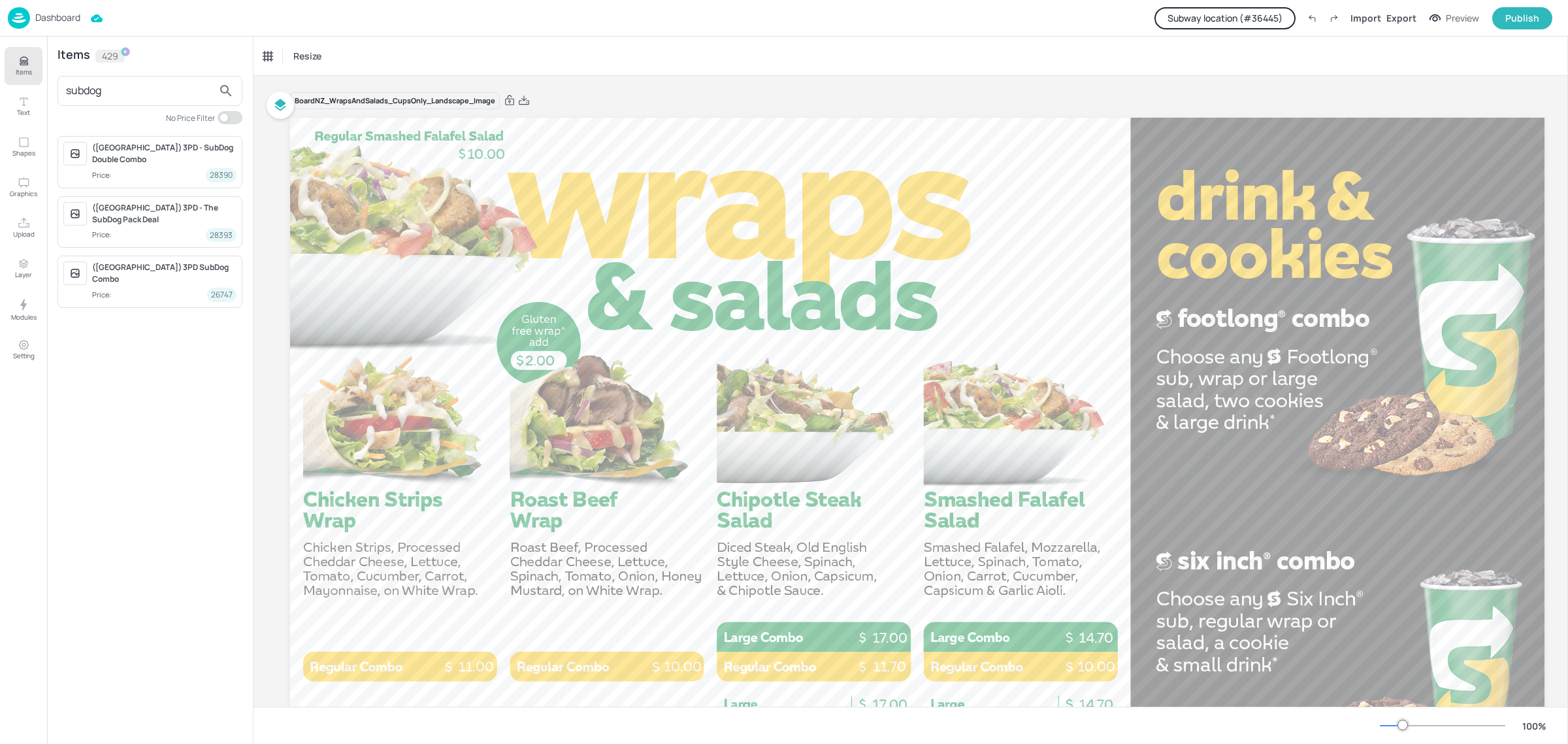
type input "subdog"
click at [43, 20] on p "Dashboard" at bounding box center [58, 18] width 45 height 9
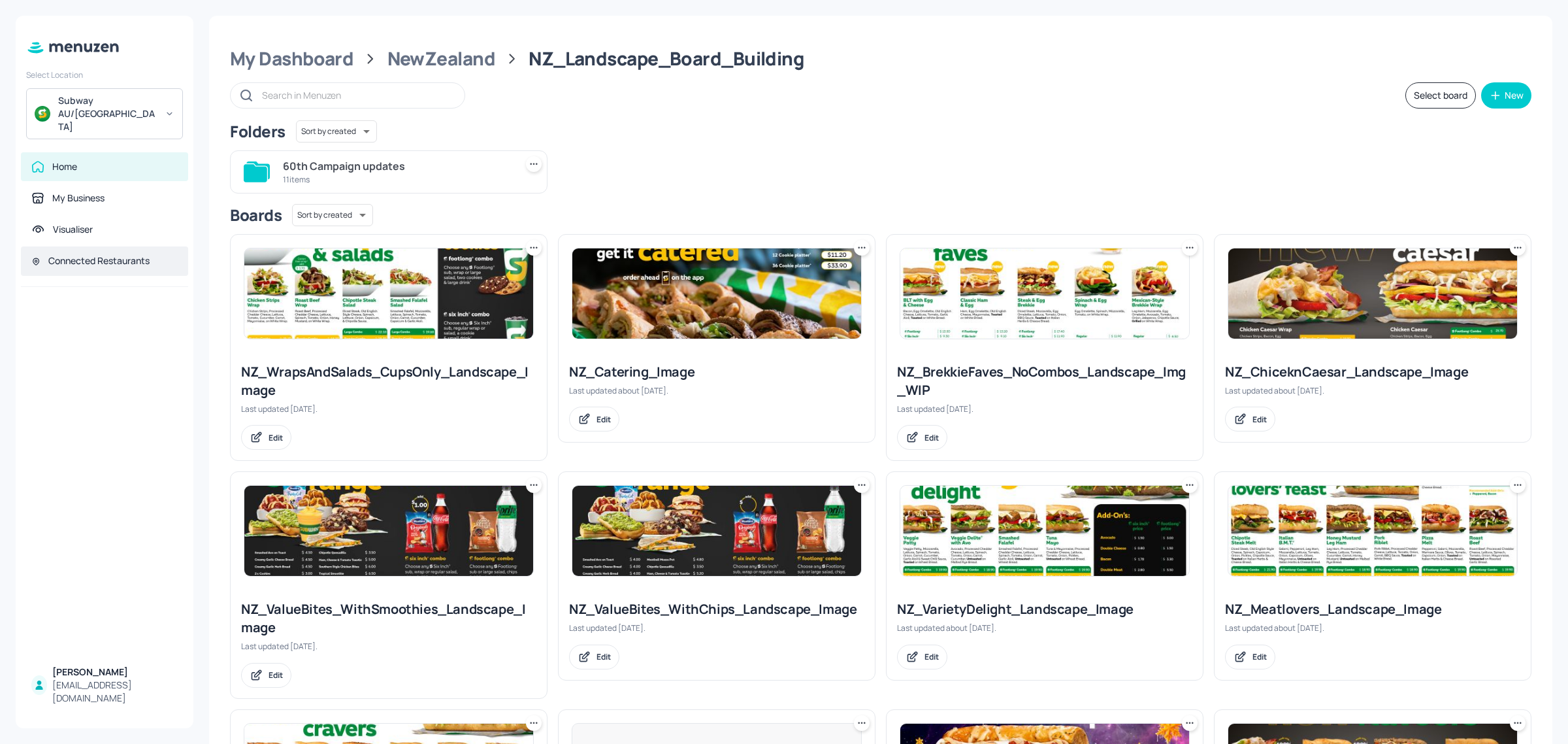
click at [92, 255] on div "Connected Restaurants" at bounding box center [99, 261] width 101 height 13
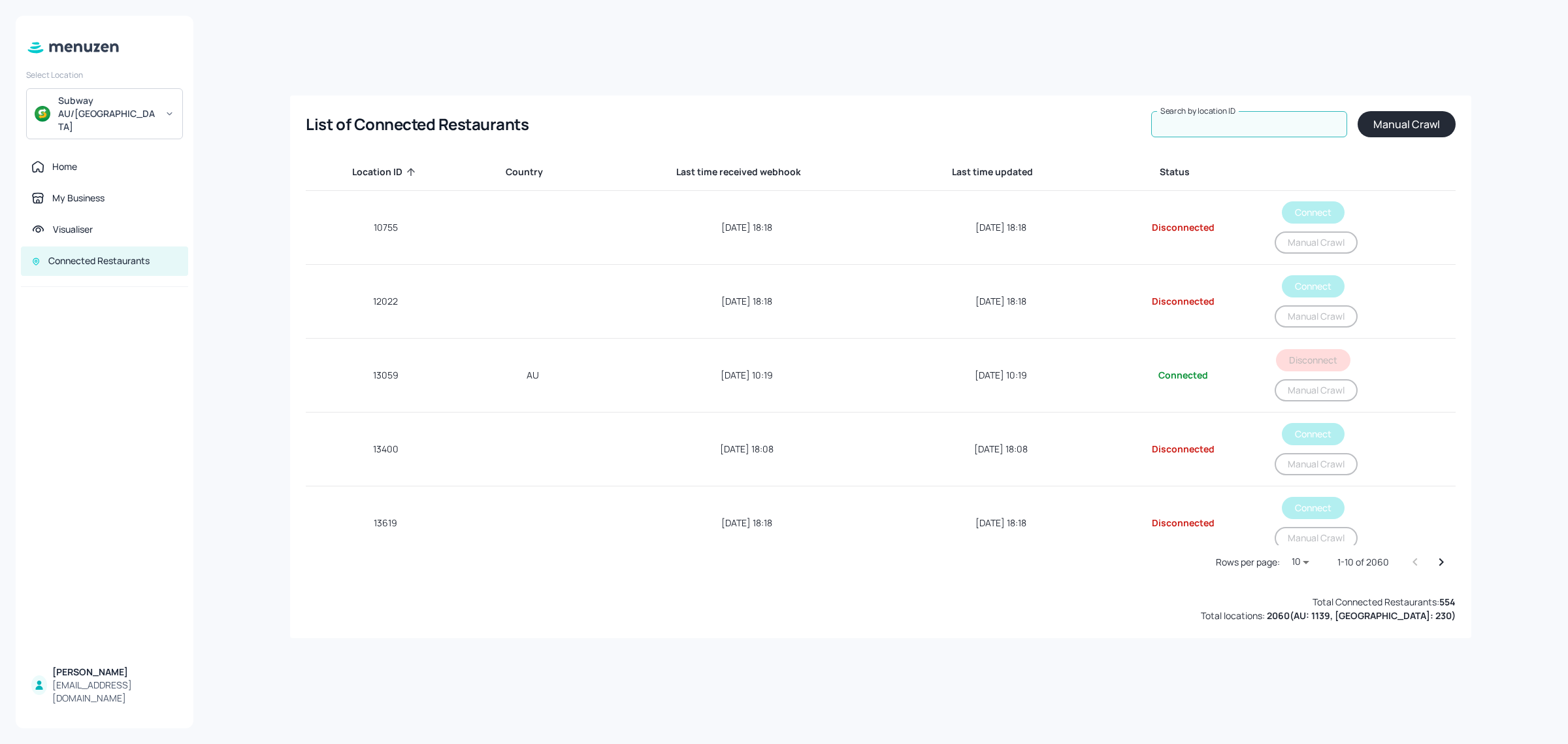
click at [1239, 124] on input "Search by location ID" at bounding box center [1250, 124] width 196 height 26
paste input "36445"
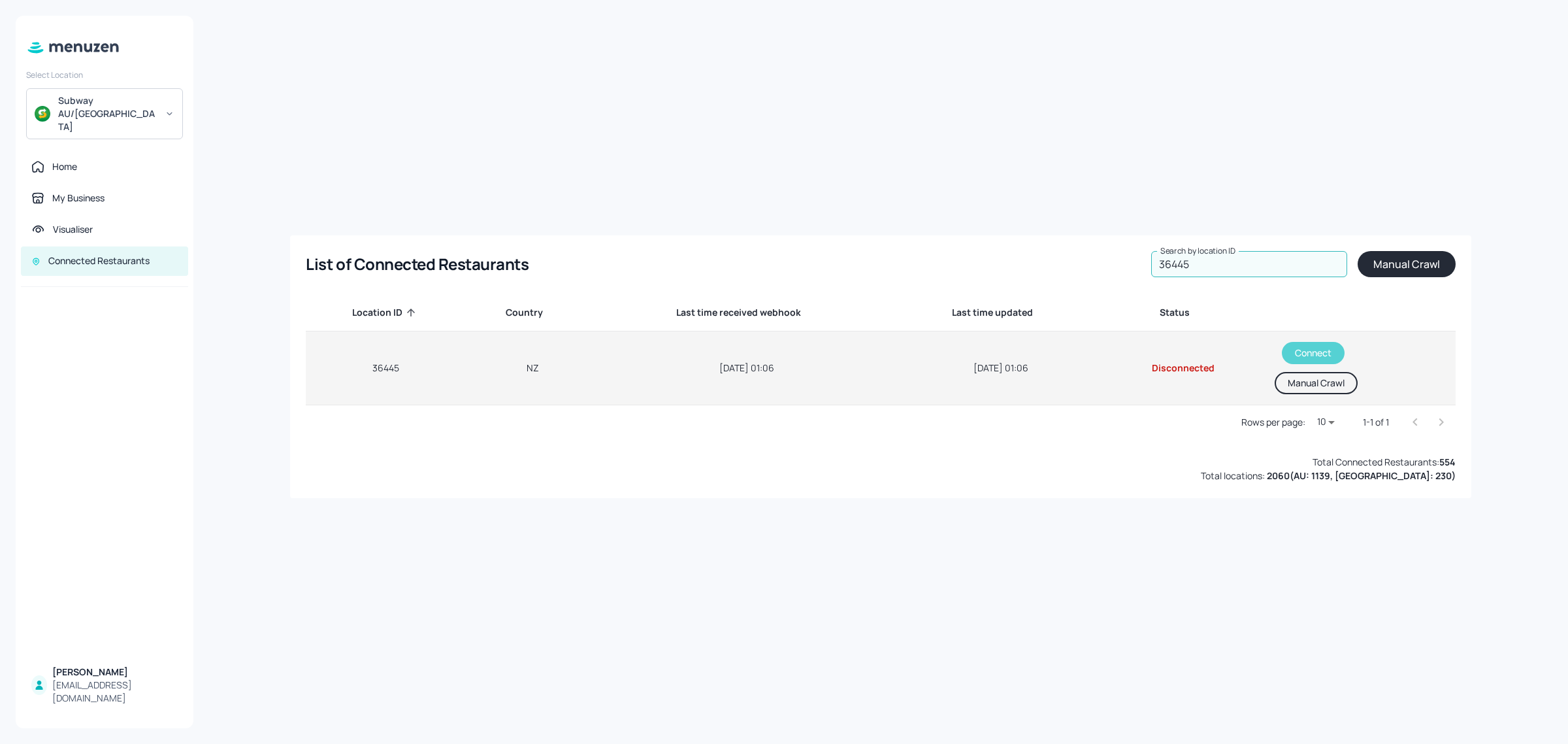
type input "36445"
click at [1310, 360] on button "Connect" at bounding box center [1313, 353] width 63 height 22
click at [1304, 390] on button "Manual Crawl" at bounding box center [1312, 383] width 83 height 22
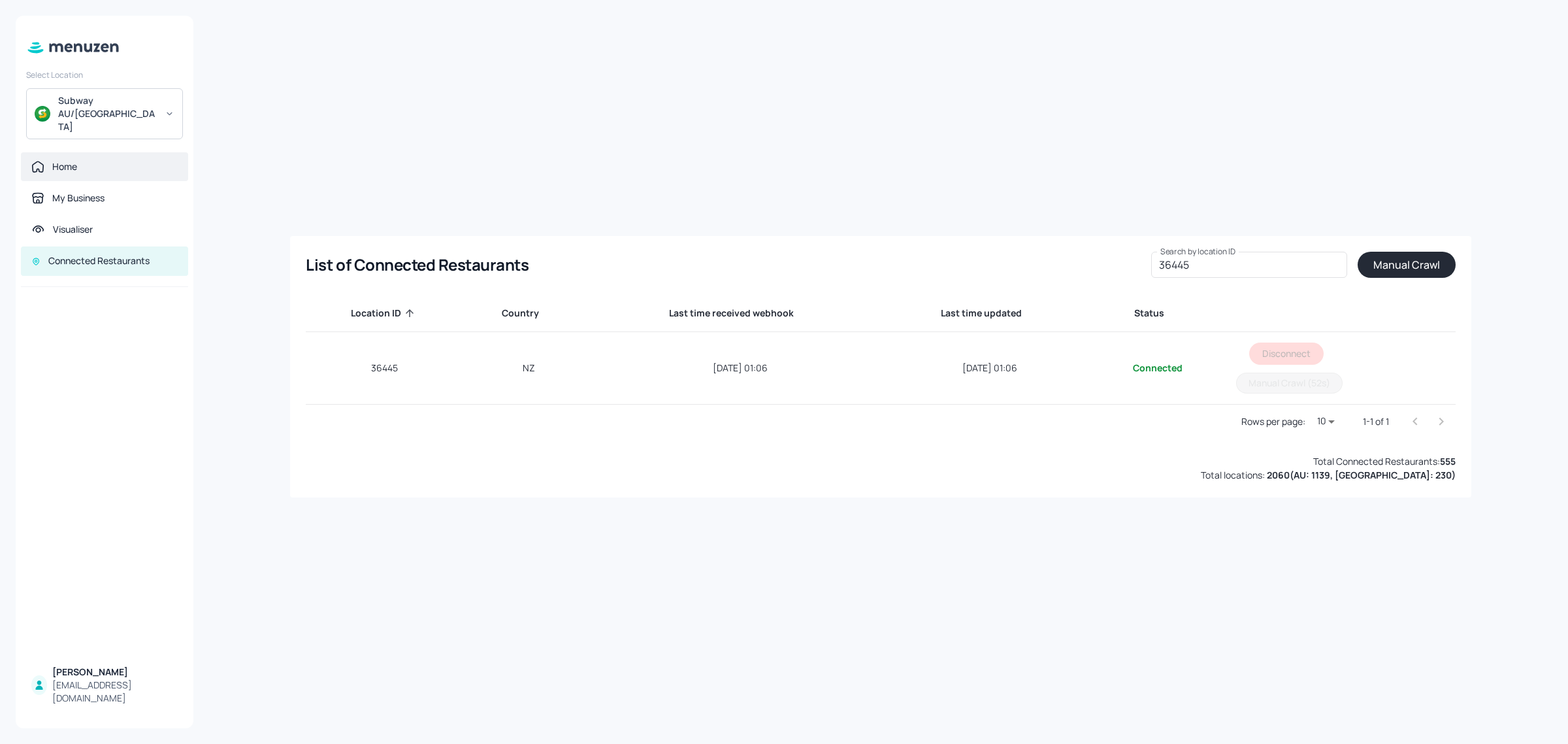
click at [74, 160] on div "Home" at bounding box center [64, 166] width 25 height 13
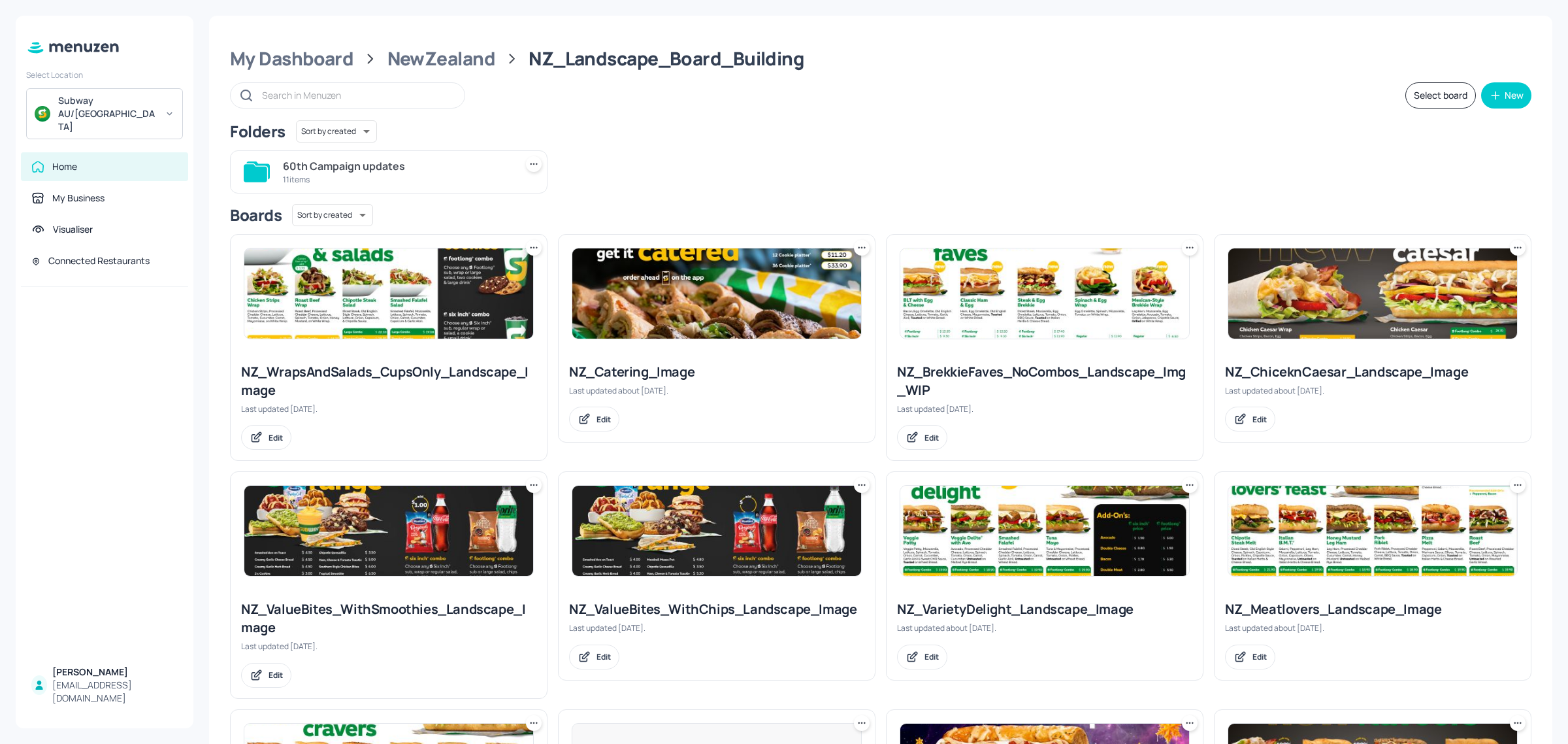
click at [409, 292] on img at bounding box center [389, 294] width 289 height 91
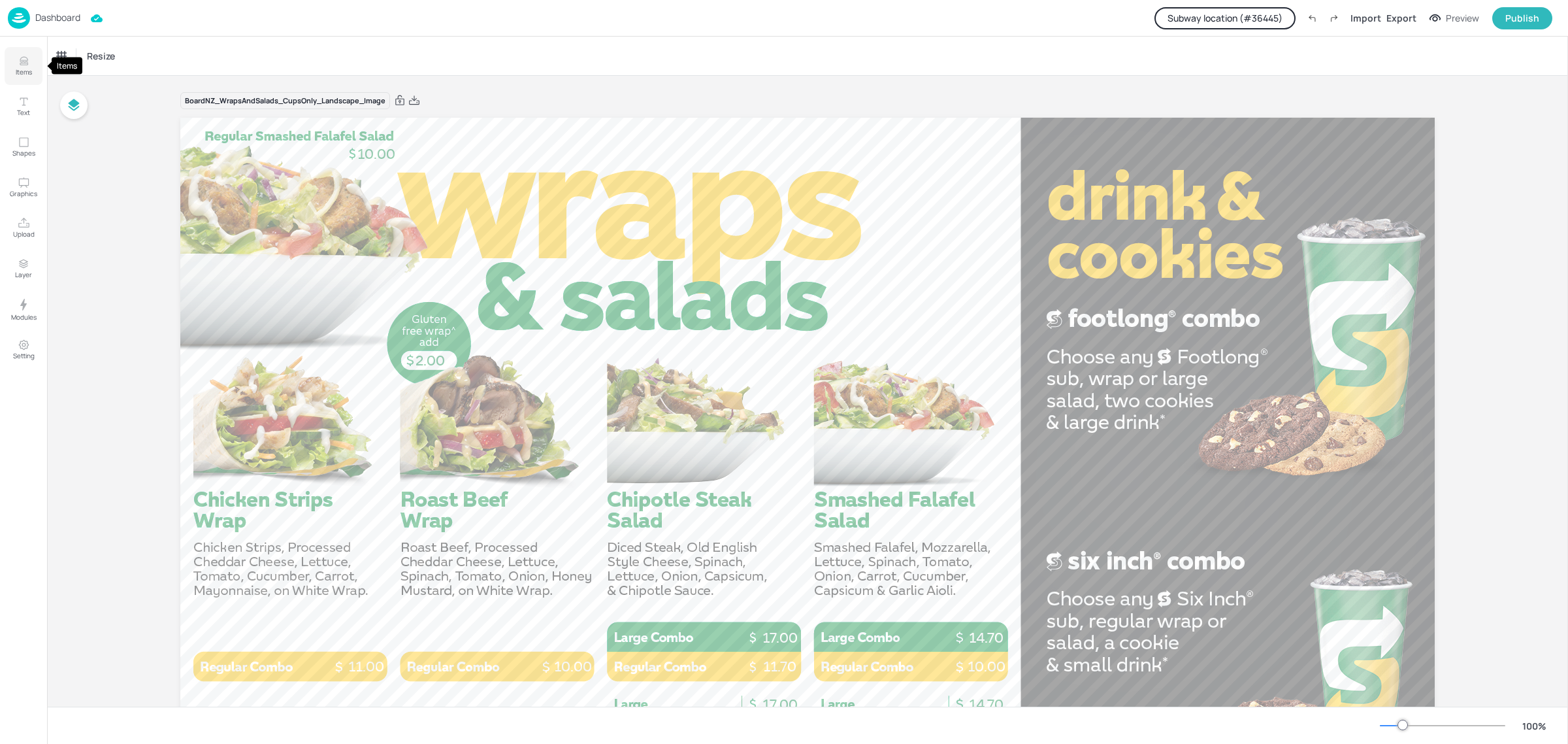
click at [26, 64] on icon "Items" at bounding box center [24, 64] width 8 height 2
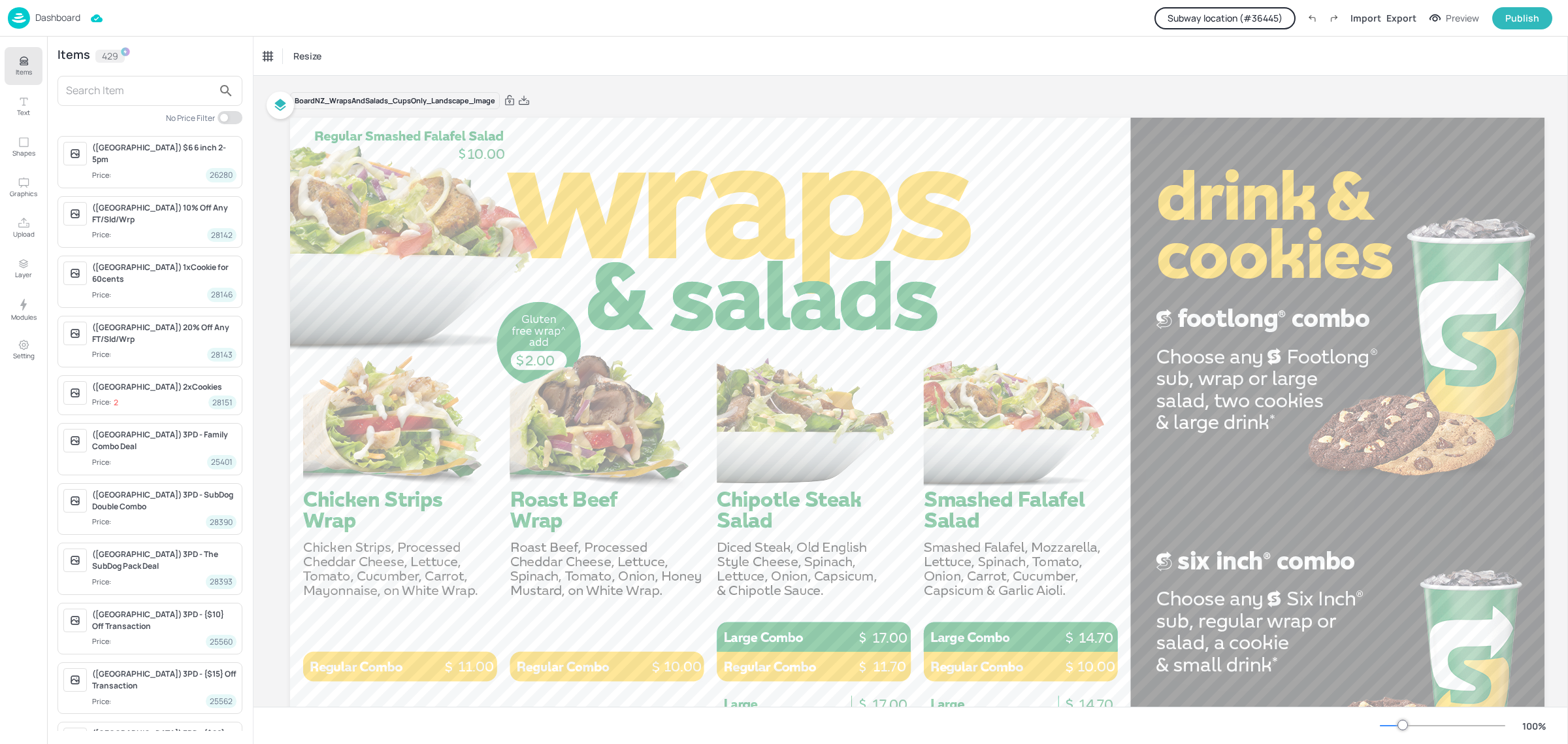
click at [135, 90] on input "text" at bounding box center [140, 91] width 147 height 21
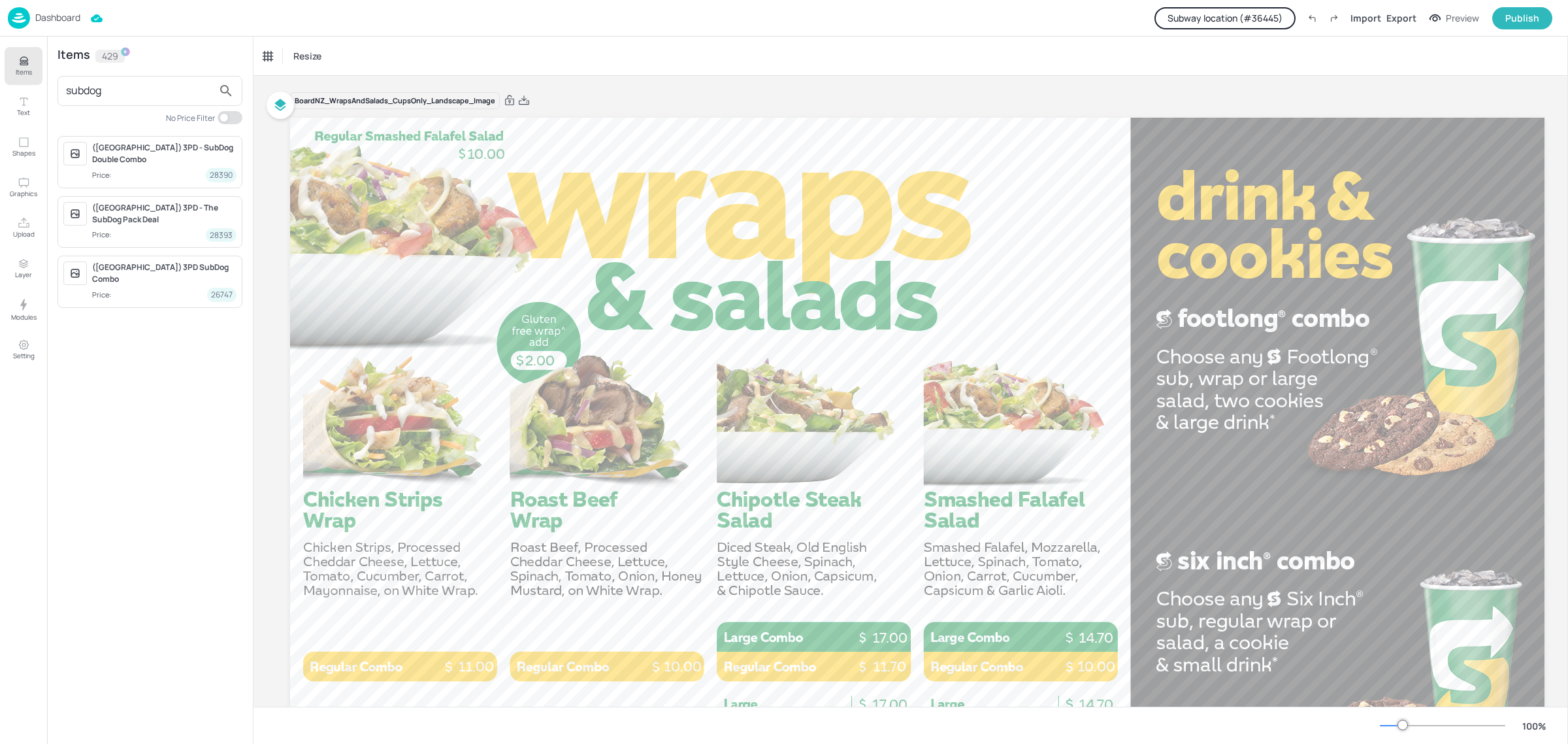
drag, startPoint x: 153, startPoint y: 97, endPoint x: -6, endPoint y: 101, distance: 159.1
click at [0, 101] on html "Dashboard Subway location (# 36445 ) Import Export Preview Publish Items Text S…" at bounding box center [784, 372] width 1568 height 744
paste input "62049"
type input "6204"
click at [110, 91] on input "6204" at bounding box center [140, 91] width 147 height 21
